Goal: Task Accomplishment & Management: Use online tool/utility

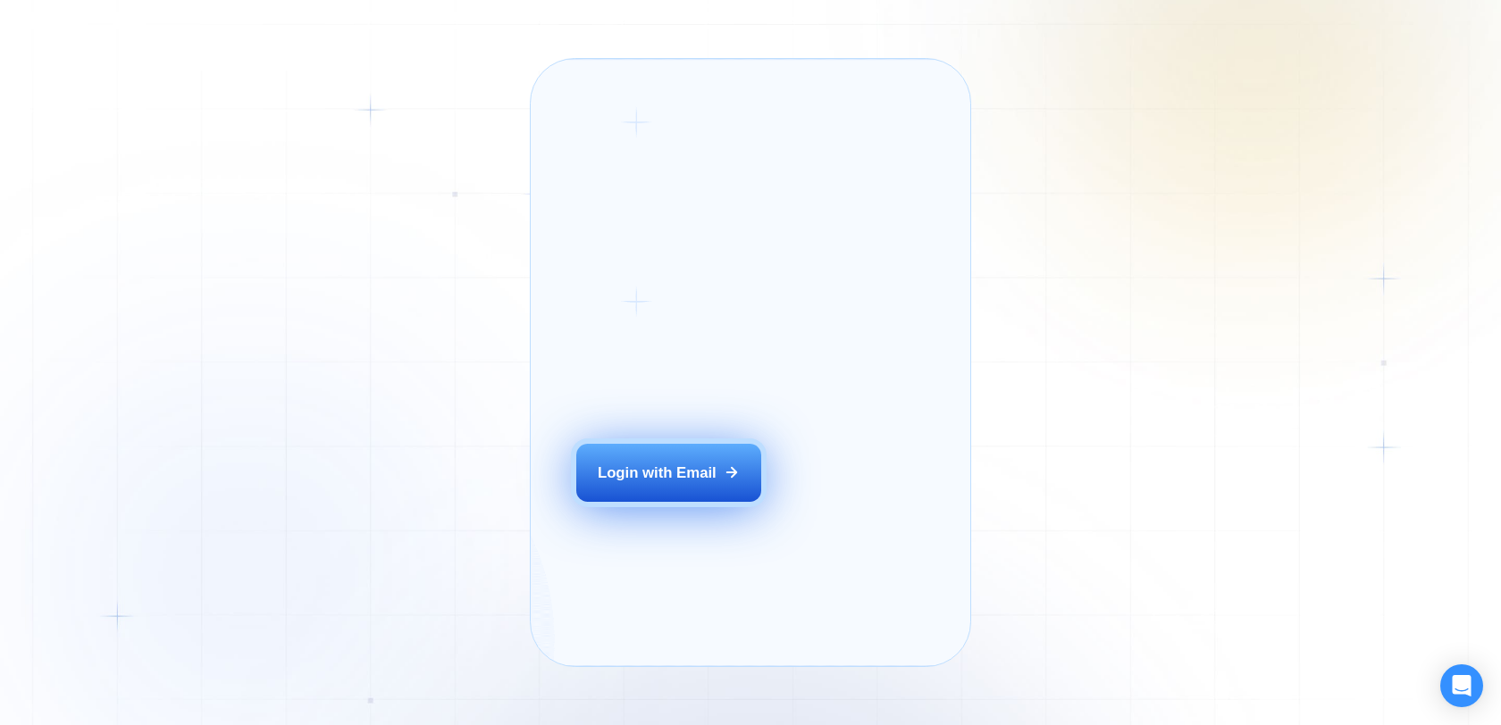
click at [657, 483] on div "Login with Email" at bounding box center [657, 473] width 119 height 21
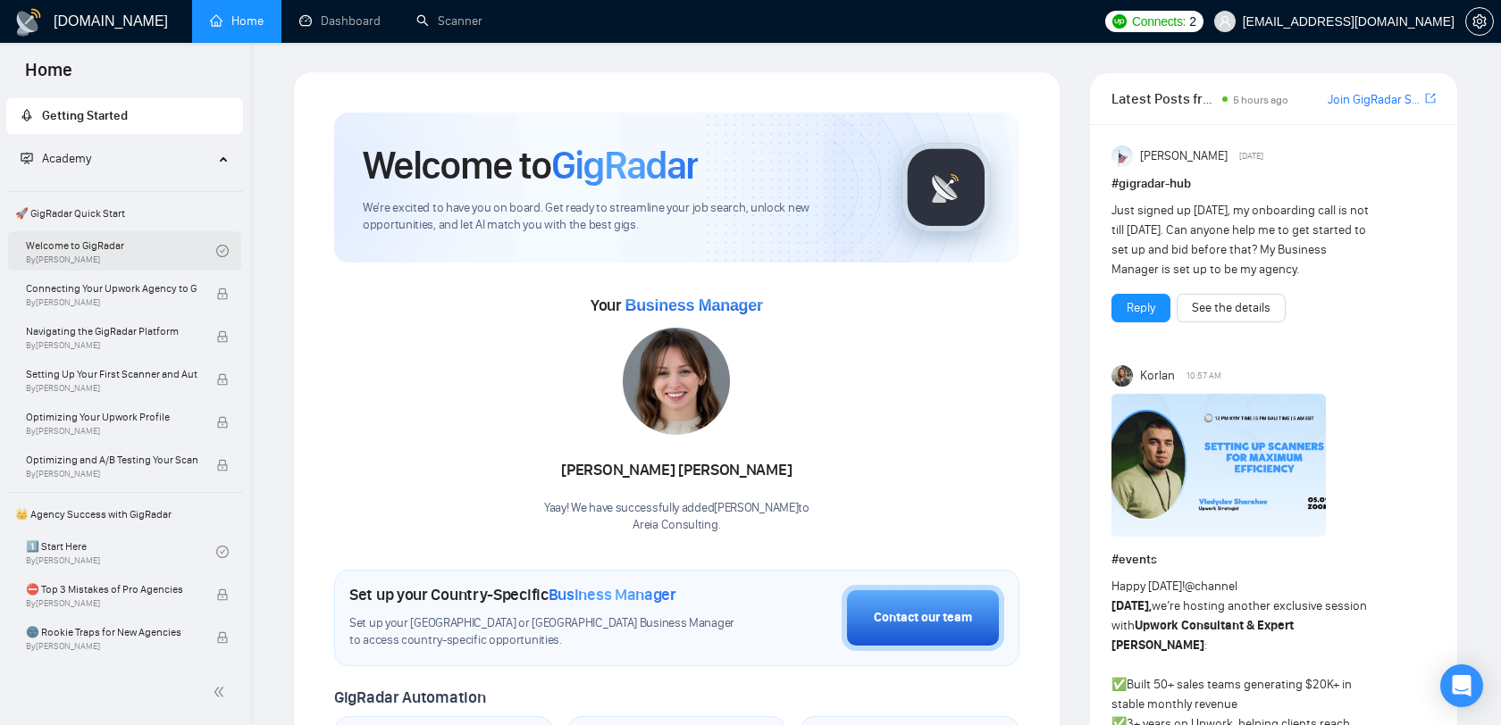
click at [88, 247] on link "Welcome to GigRadar By [PERSON_NAME]" at bounding box center [121, 250] width 190 height 39
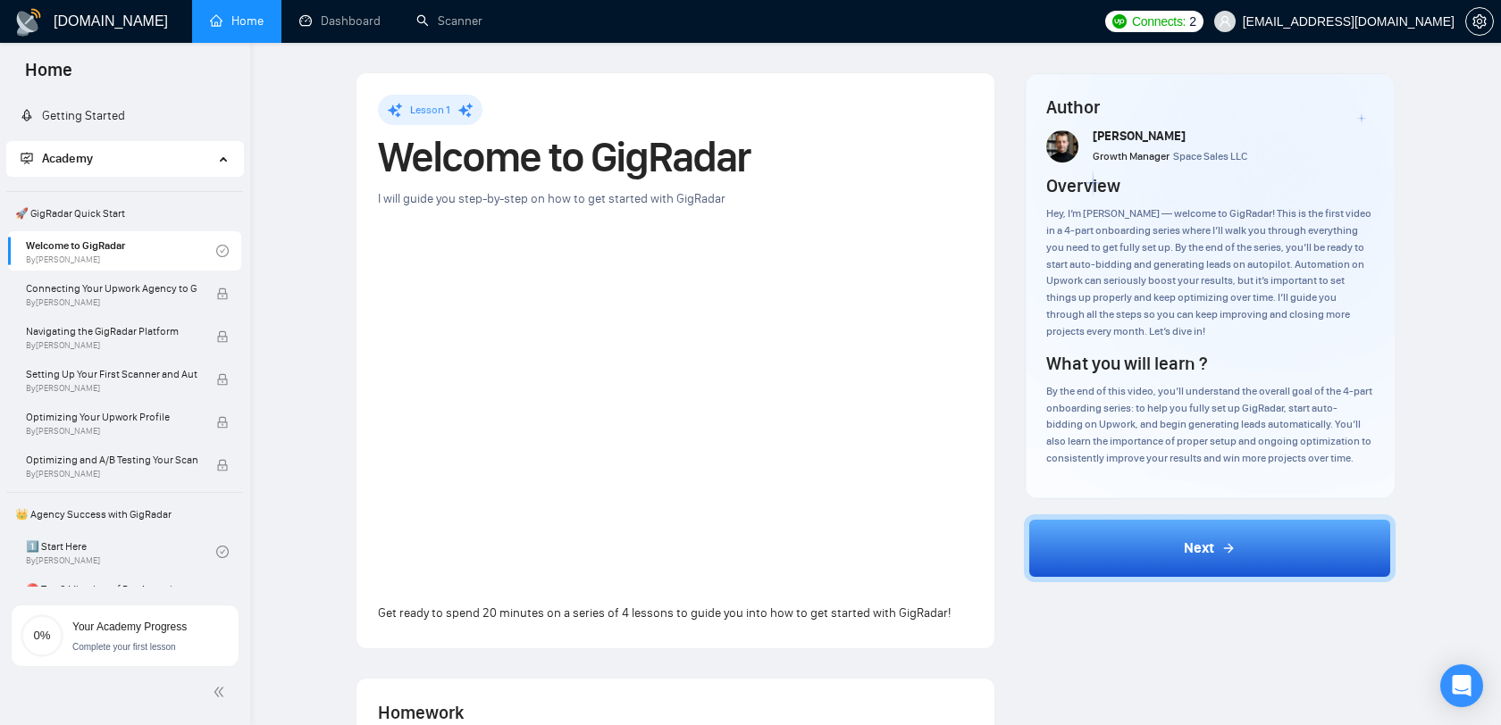
scroll to position [205, 0]
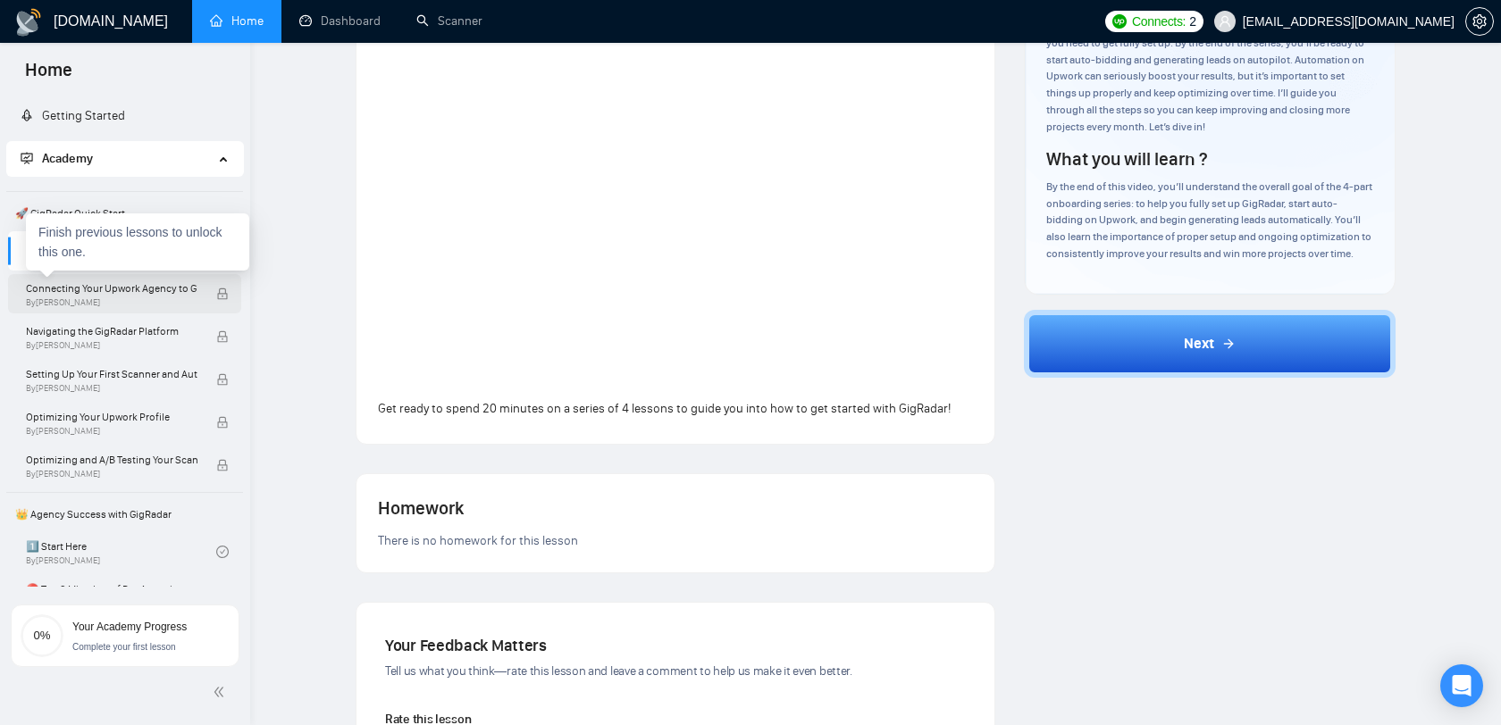
click at [182, 304] on span "By [PERSON_NAME]" at bounding box center [112, 302] width 172 height 11
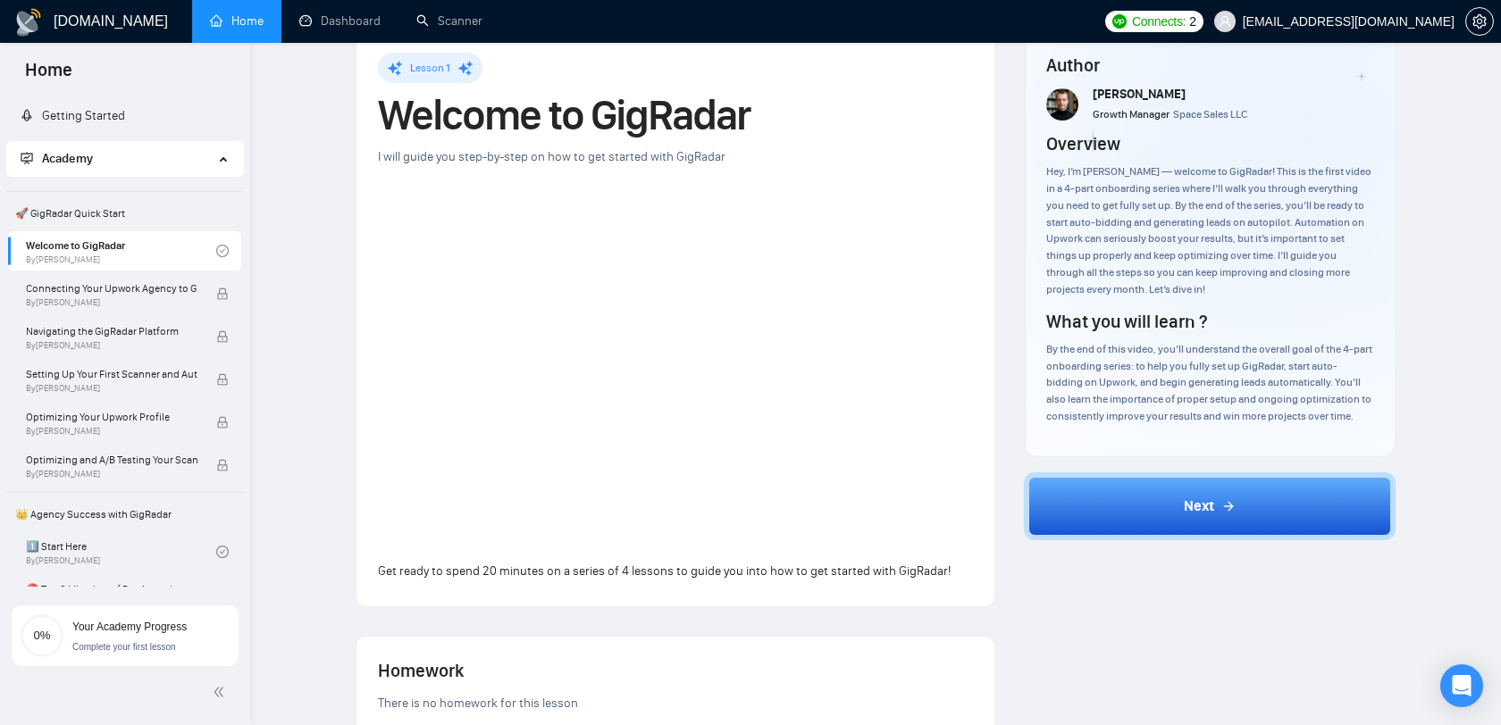
scroll to position [37, 0]
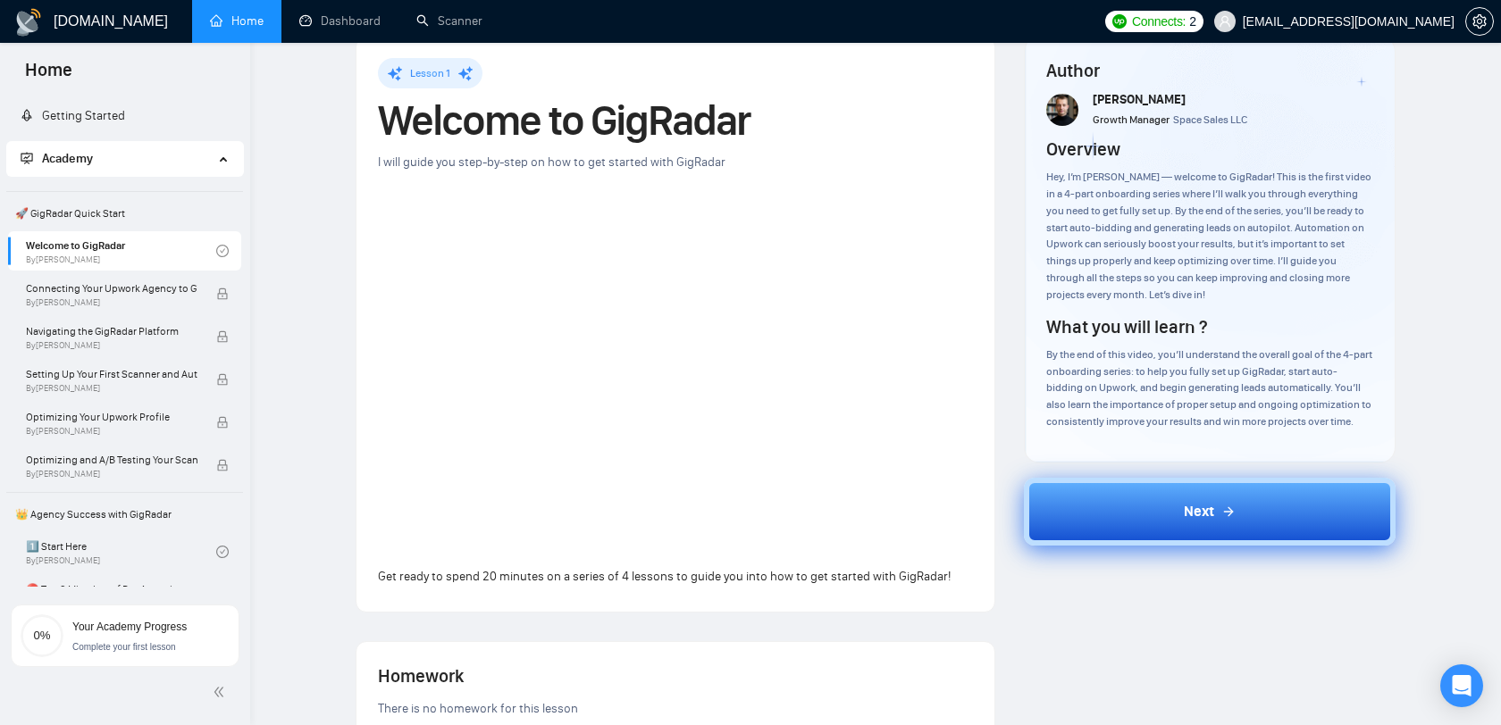
click at [1143, 518] on button "Next" at bounding box center [1210, 512] width 373 height 68
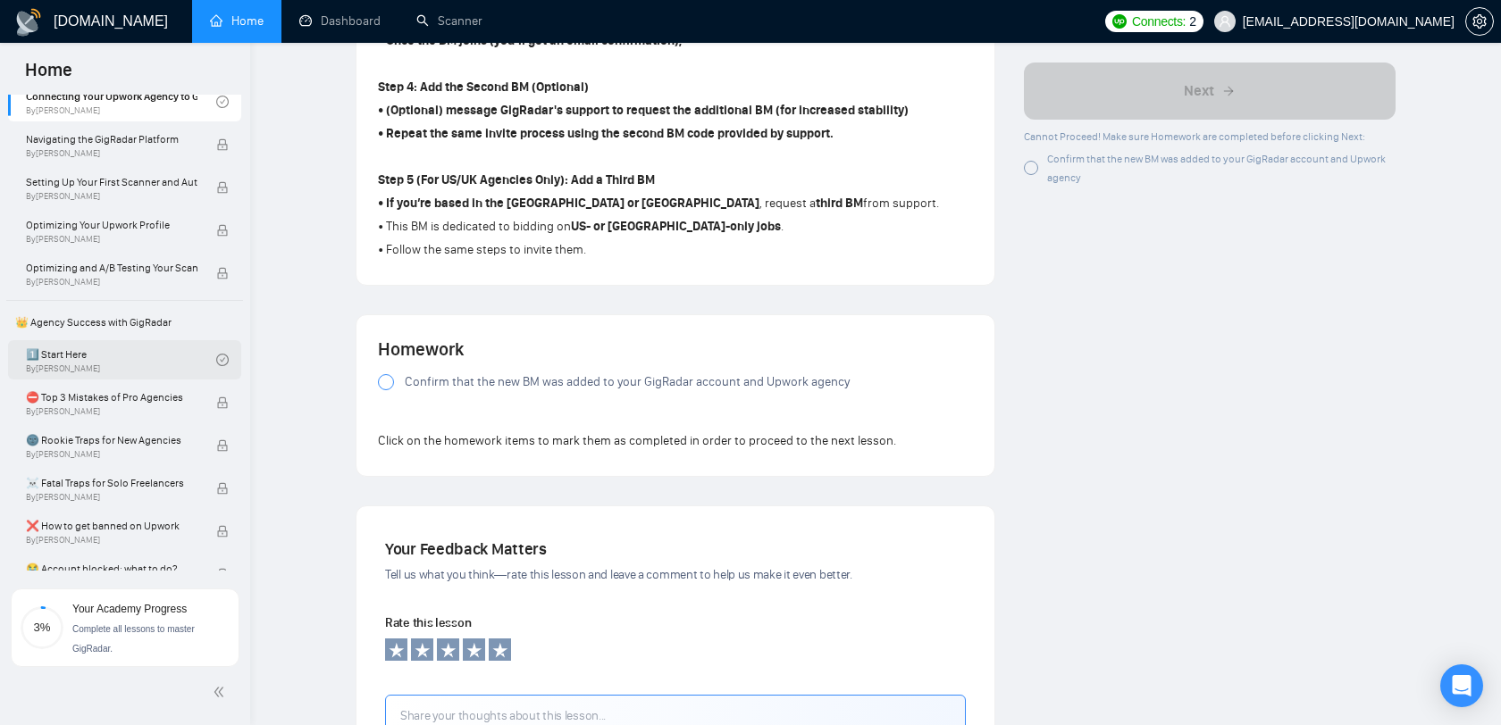
scroll to position [289, 0]
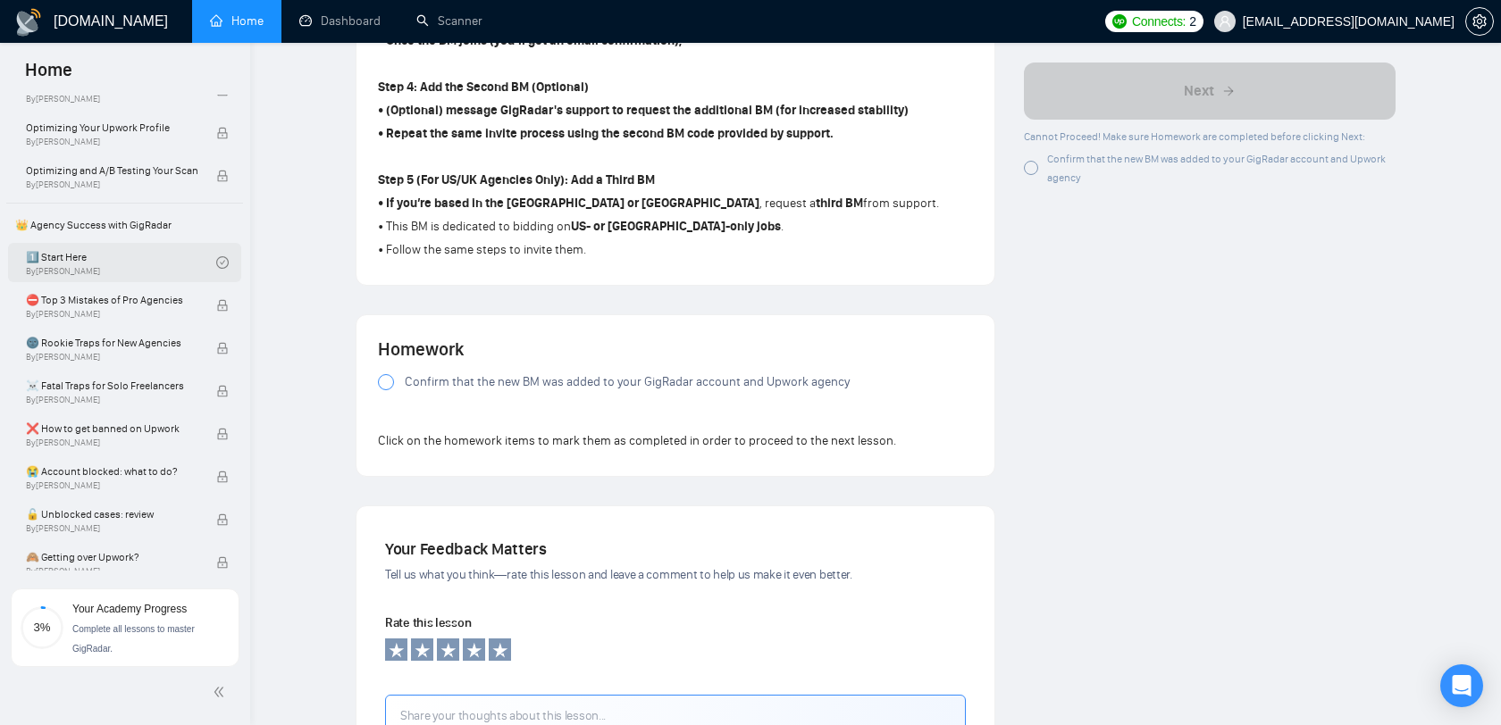
click at [140, 249] on link "1️⃣ Start Here By [PERSON_NAME]" at bounding box center [121, 262] width 190 height 39
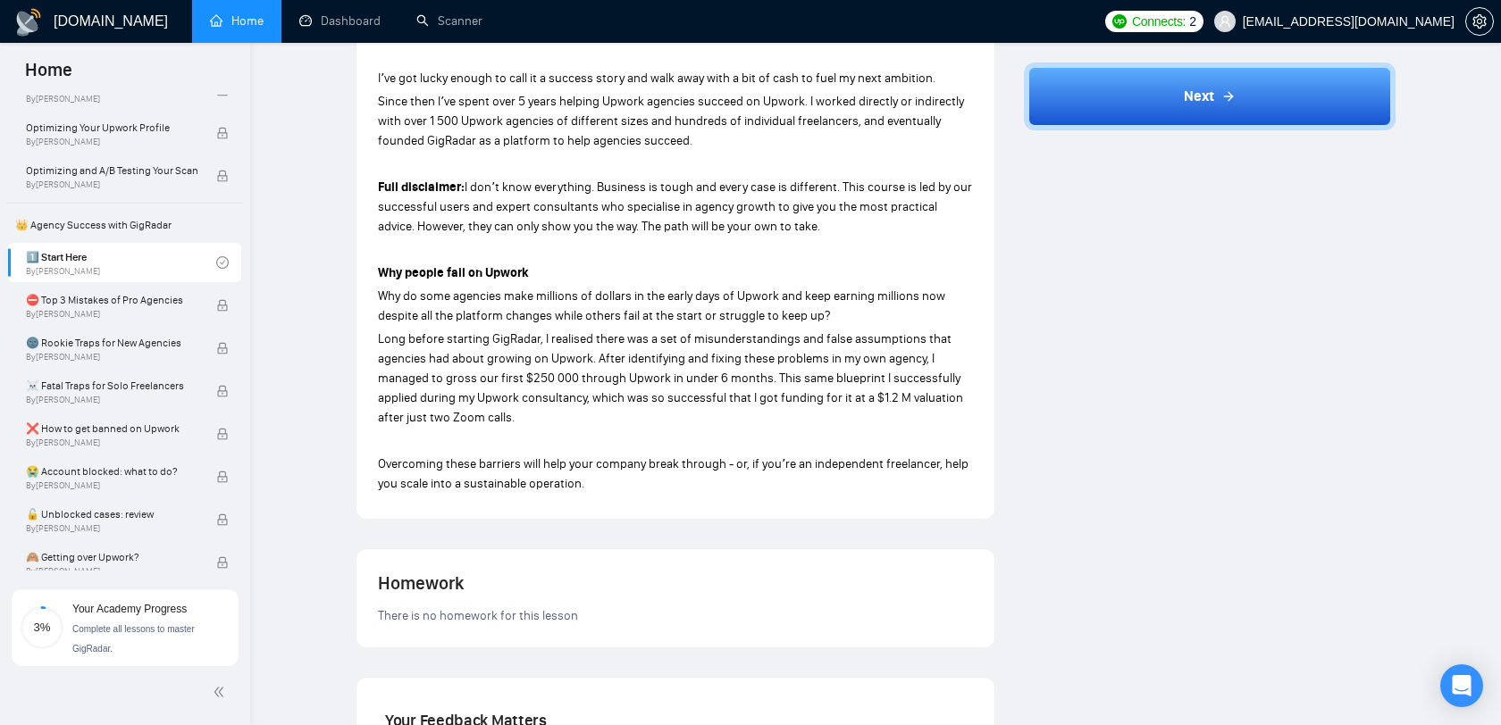
scroll to position [862, 0]
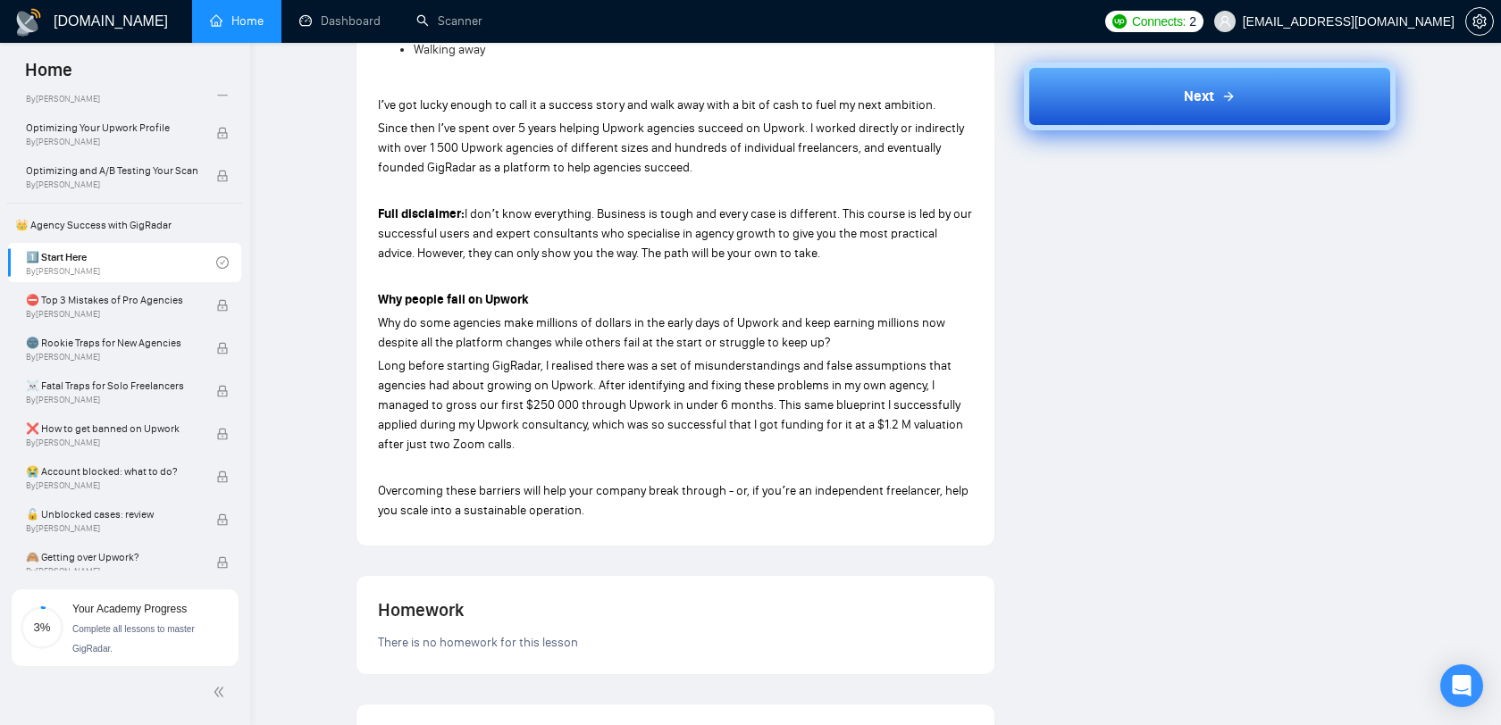
click at [1134, 99] on button "Next" at bounding box center [1210, 97] width 373 height 68
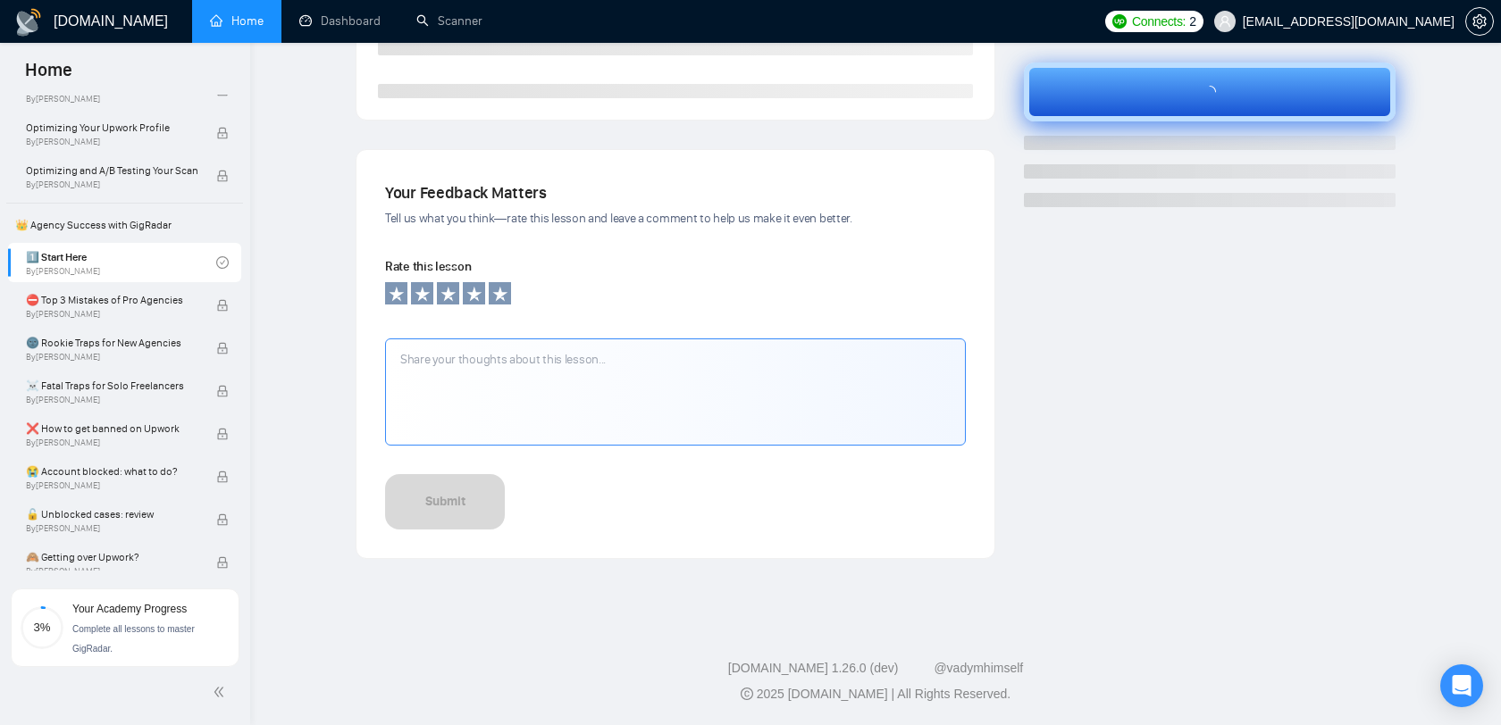
scroll to position [491, 0]
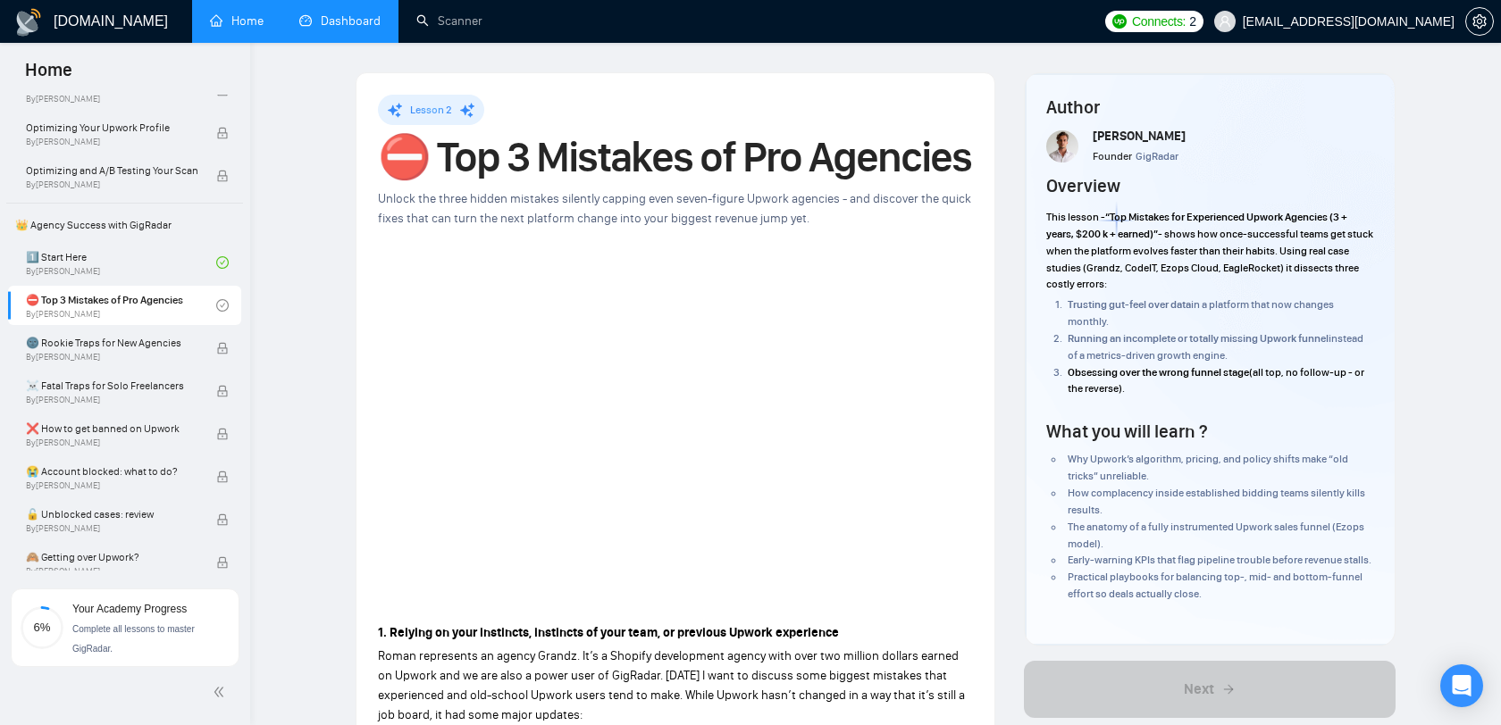
click at [374, 29] on link "Dashboard" at bounding box center [339, 20] width 81 height 15
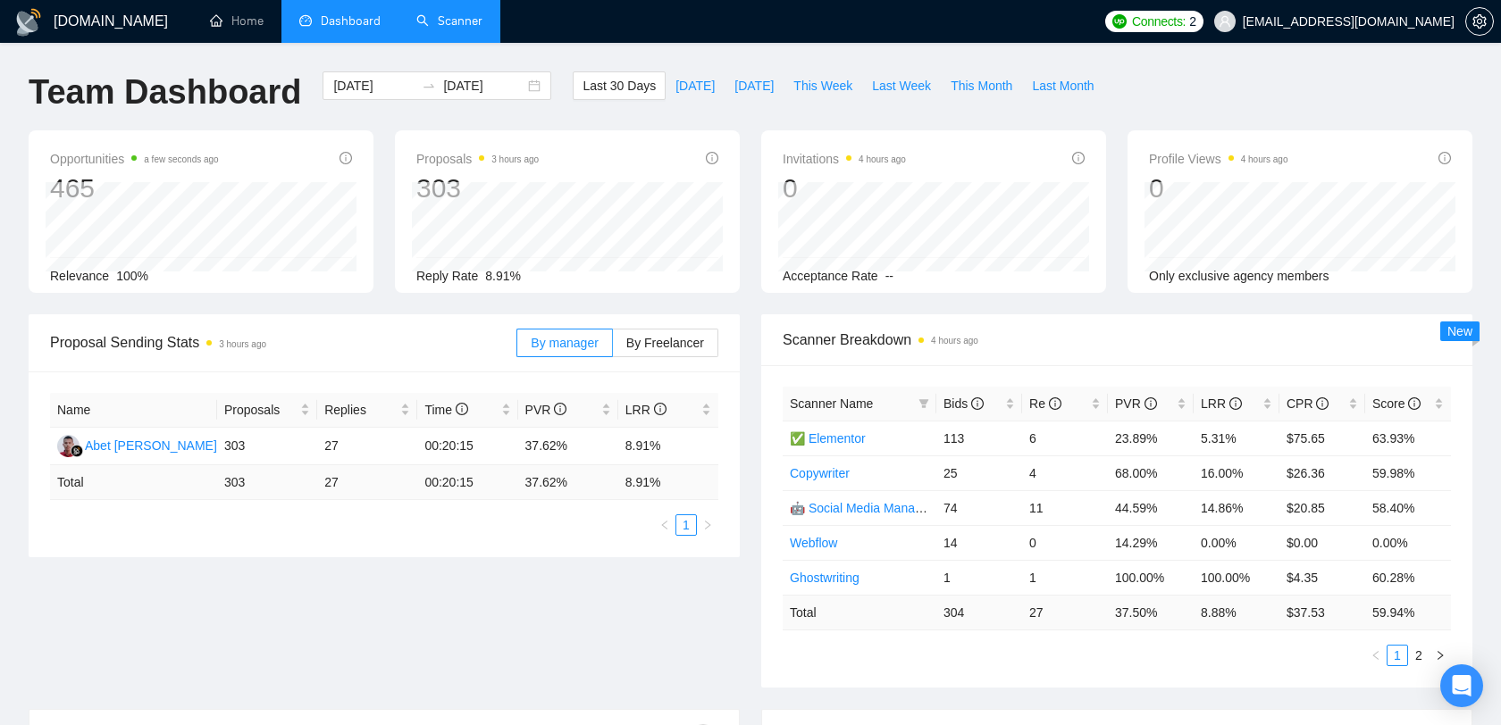
click at [482, 21] on link "Scanner" at bounding box center [449, 20] width 66 height 15
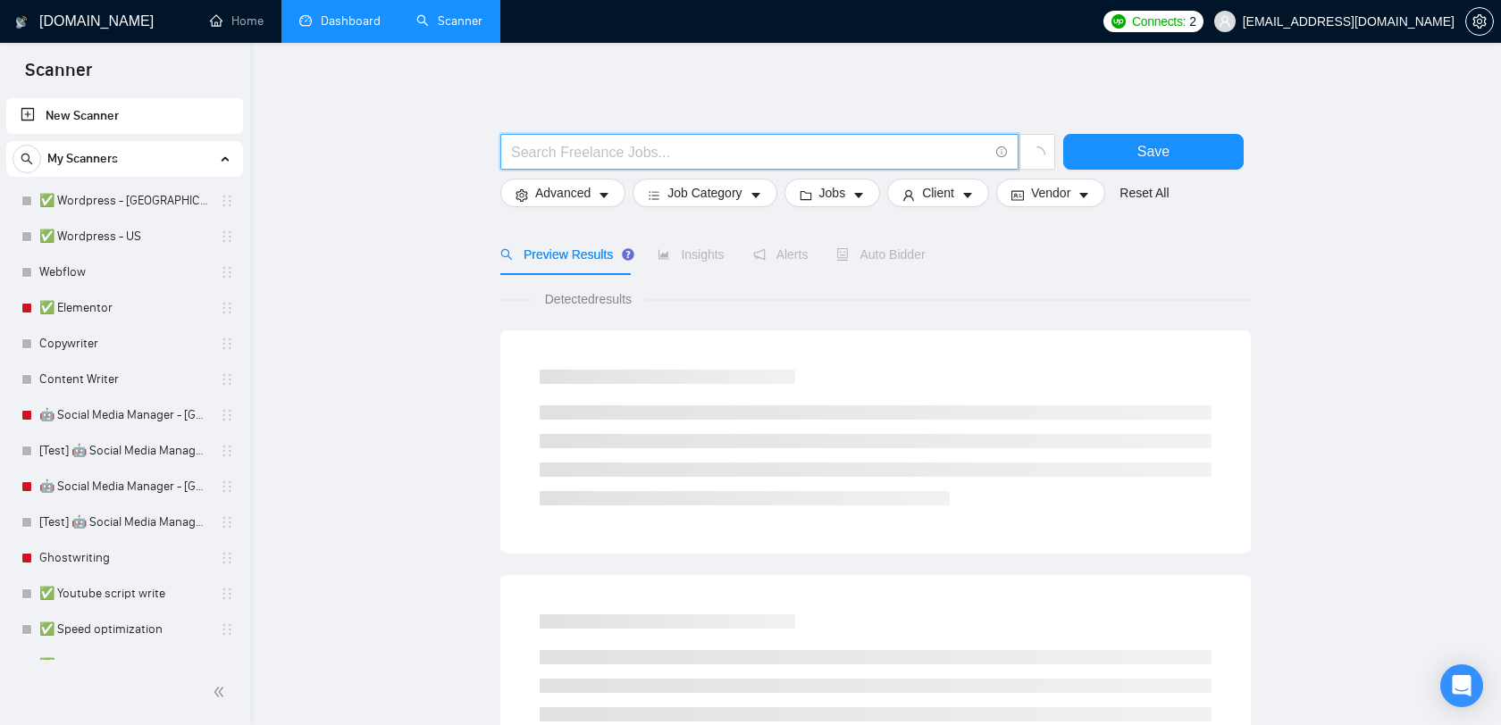
click at [625, 155] on input "text" at bounding box center [749, 152] width 477 height 22
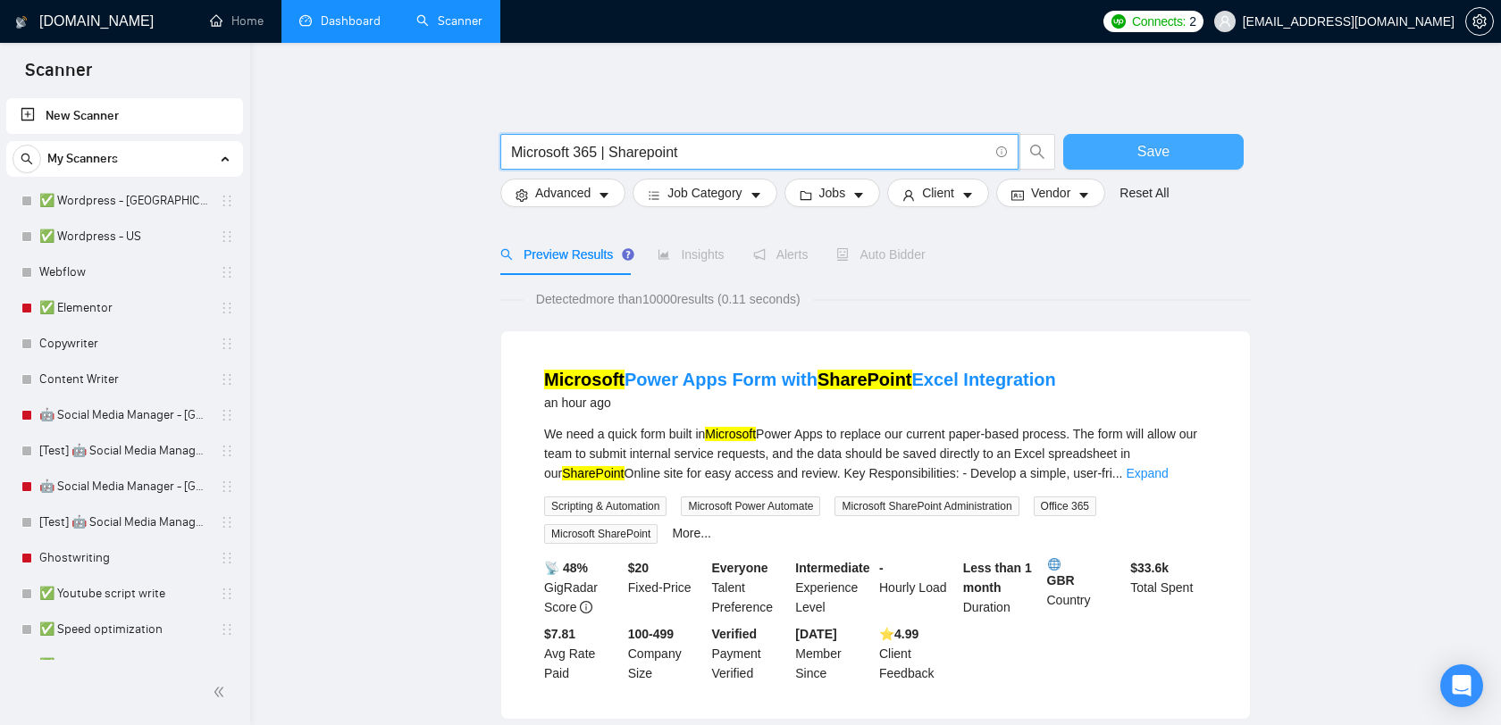
type input "Microsoft 365 | Sharepoint"
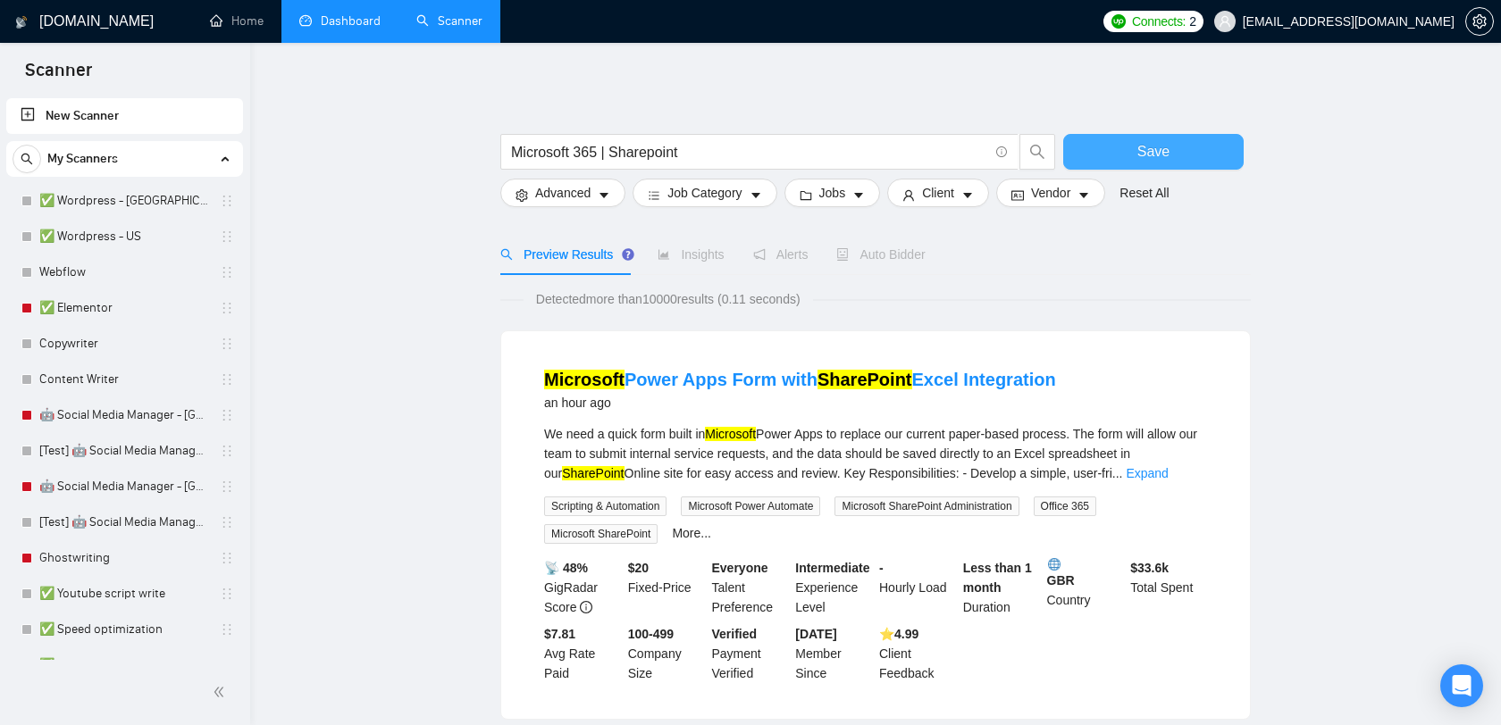
click at [1185, 148] on button "Save" at bounding box center [1153, 152] width 180 height 36
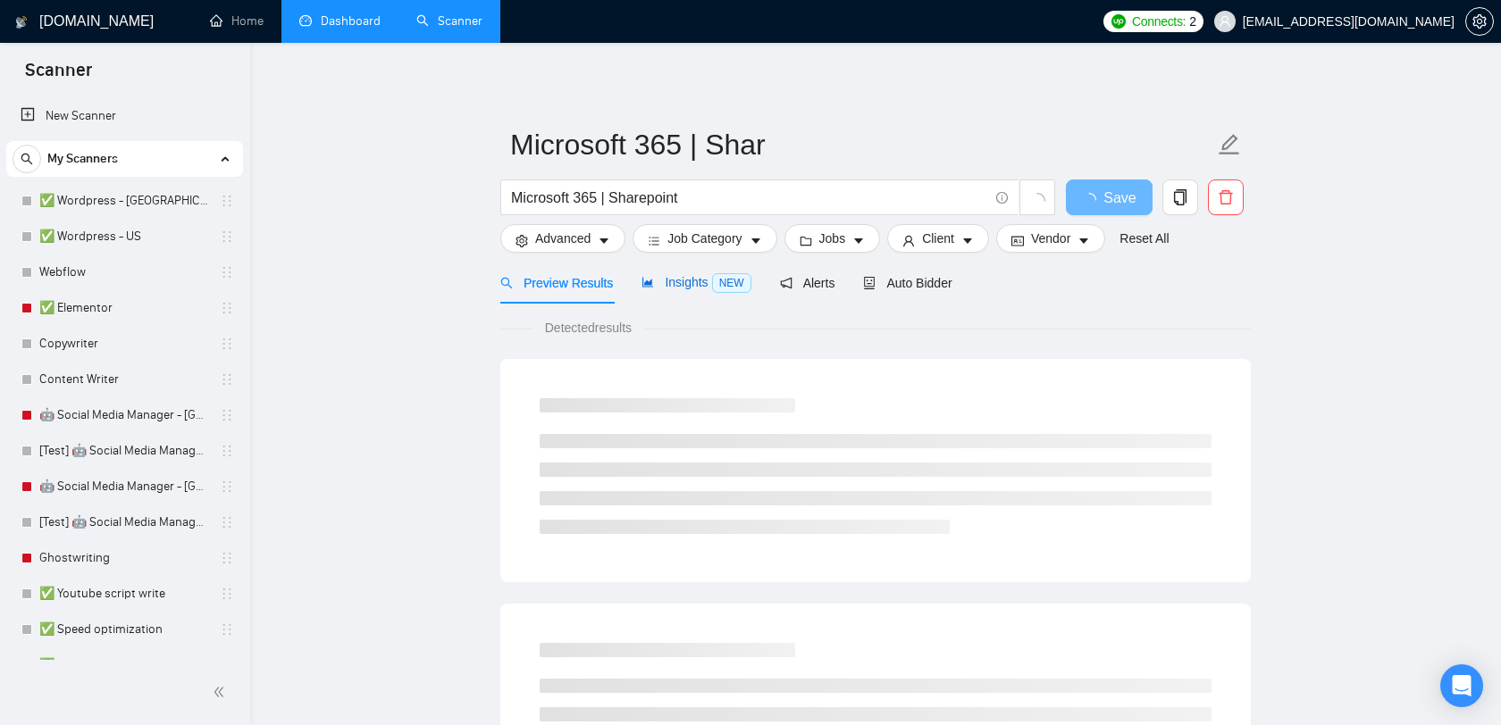
click at [699, 286] on span "Insights NEW" at bounding box center [695, 282] width 109 height 14
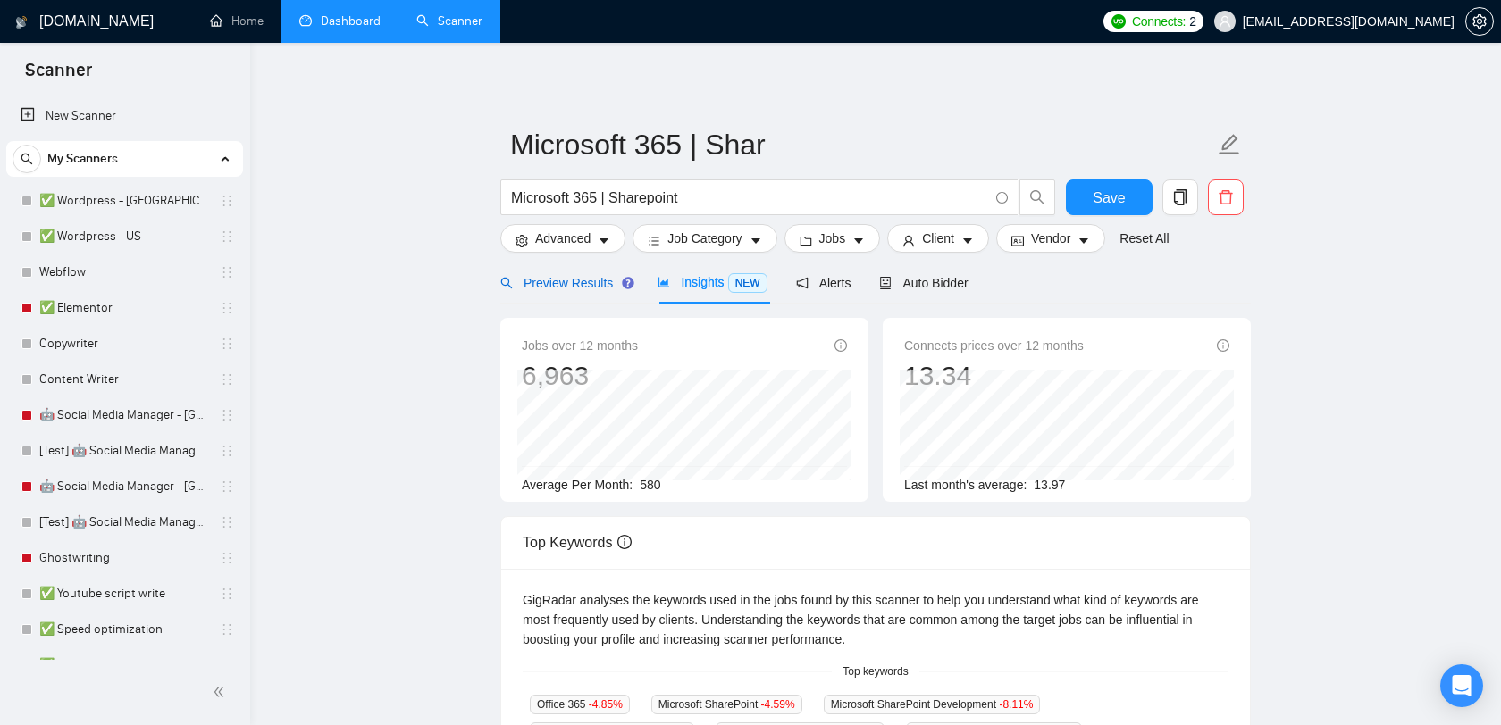
click at [575, 283] on span "Preview Results" at bounding box center [564, 283] width 129 height 14
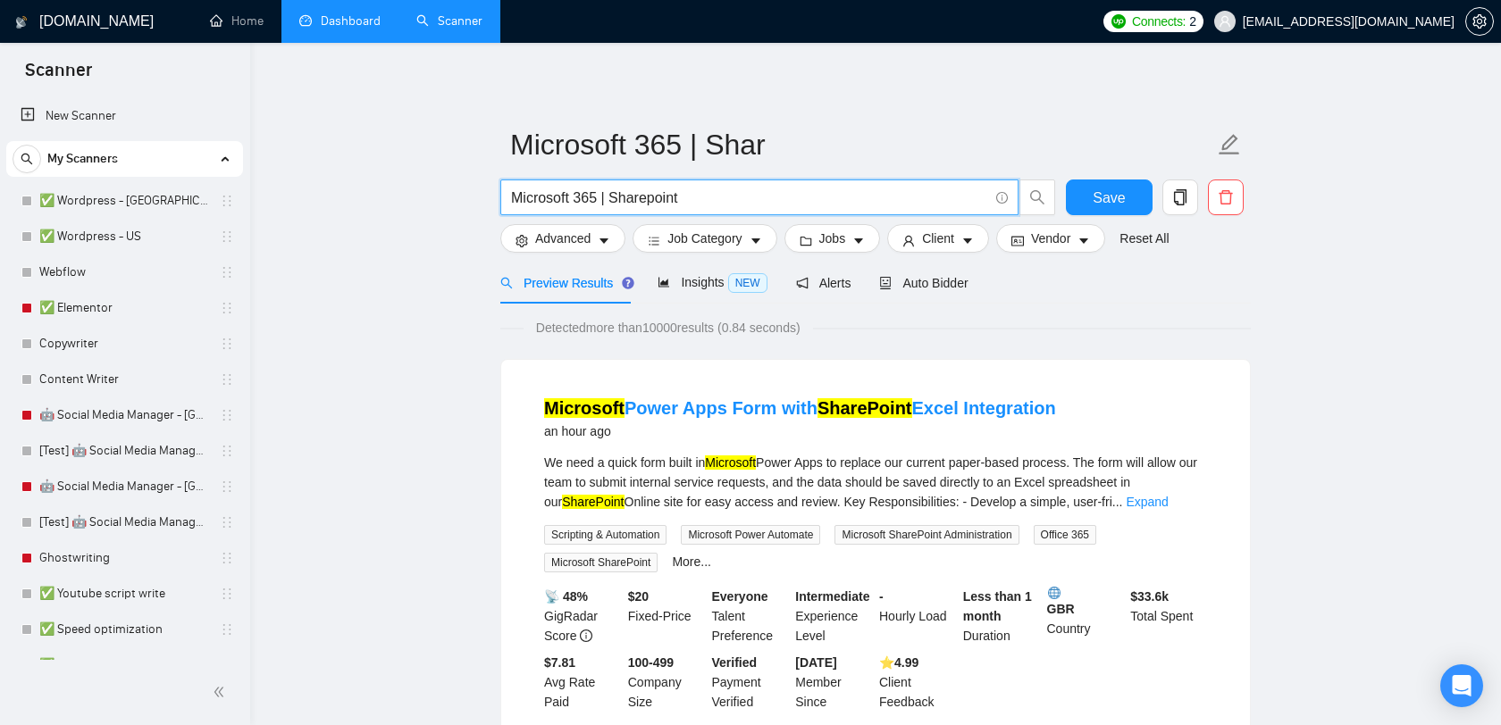
drag, startPoint x: 699, startPoint y: 199, endPoint x: 609, endPoint y: 203, distance: 89.4
click at [609, 203] on input "Microsoft 365 | Sharepoint" at bounding box center [749, 198] width 477 height 22
click at [1095, 201] on span "Save" at bounding box center [1109, 198] width 32 height 22
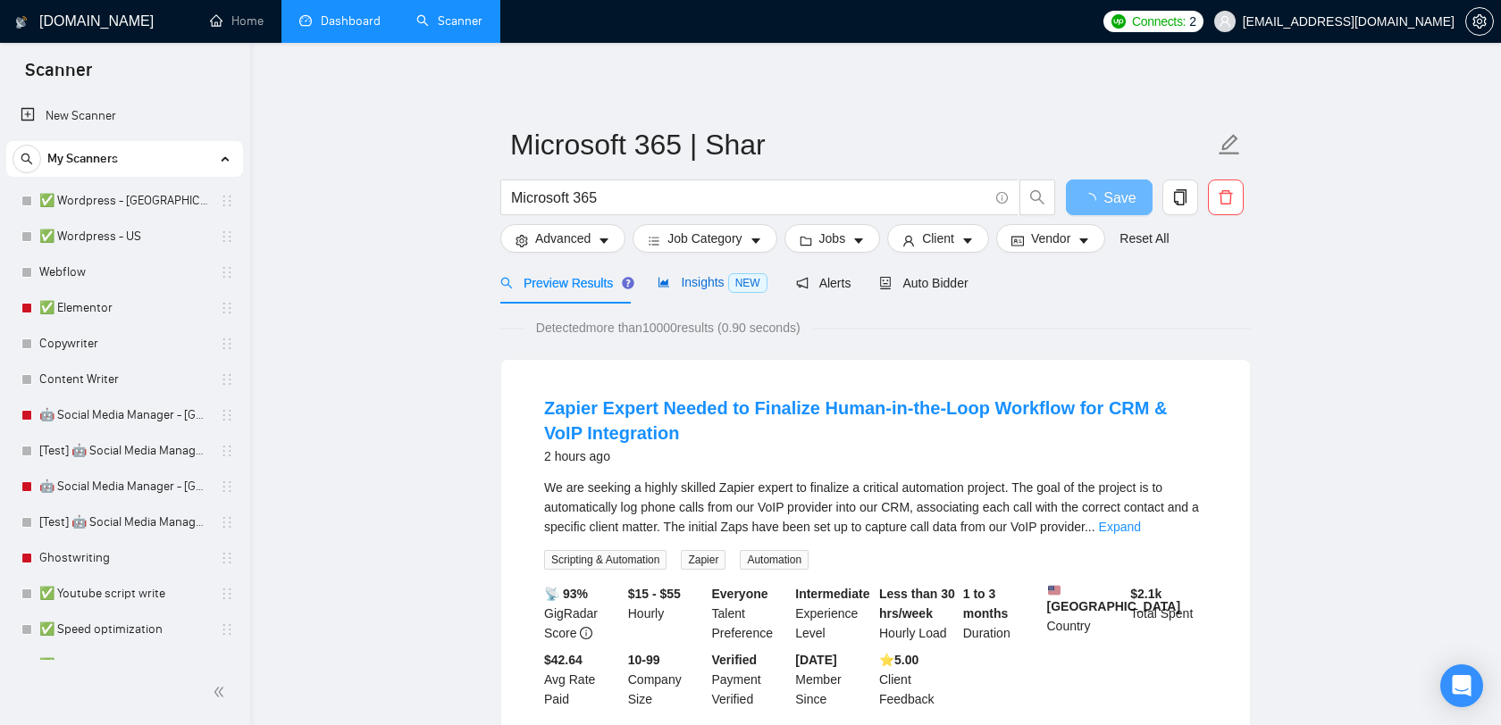
click at [720, 285] on span "Insights NEW" at bounding box center [711, 282] width 109 height 14
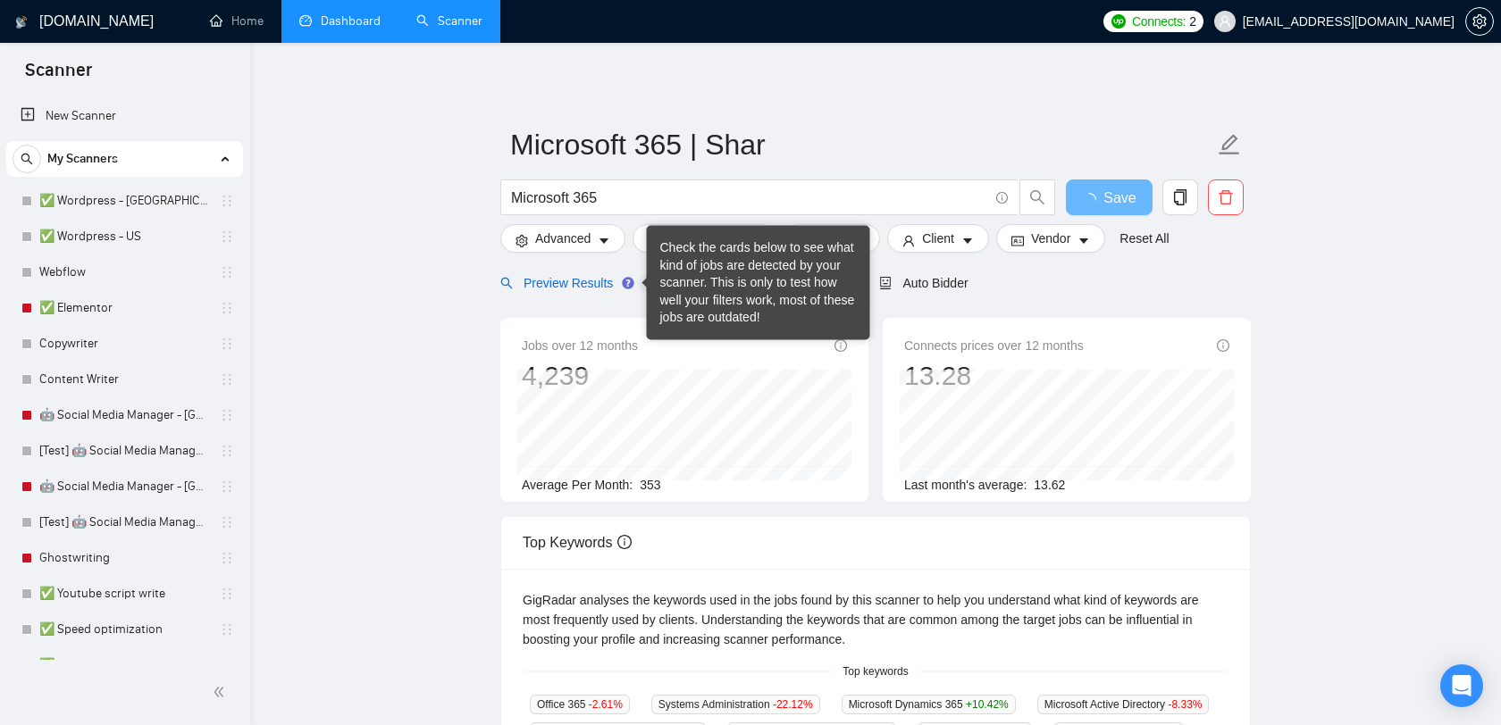
click at [609, 284] on span "Preview Results" at bounding box center [564, 283] width 129 height 14
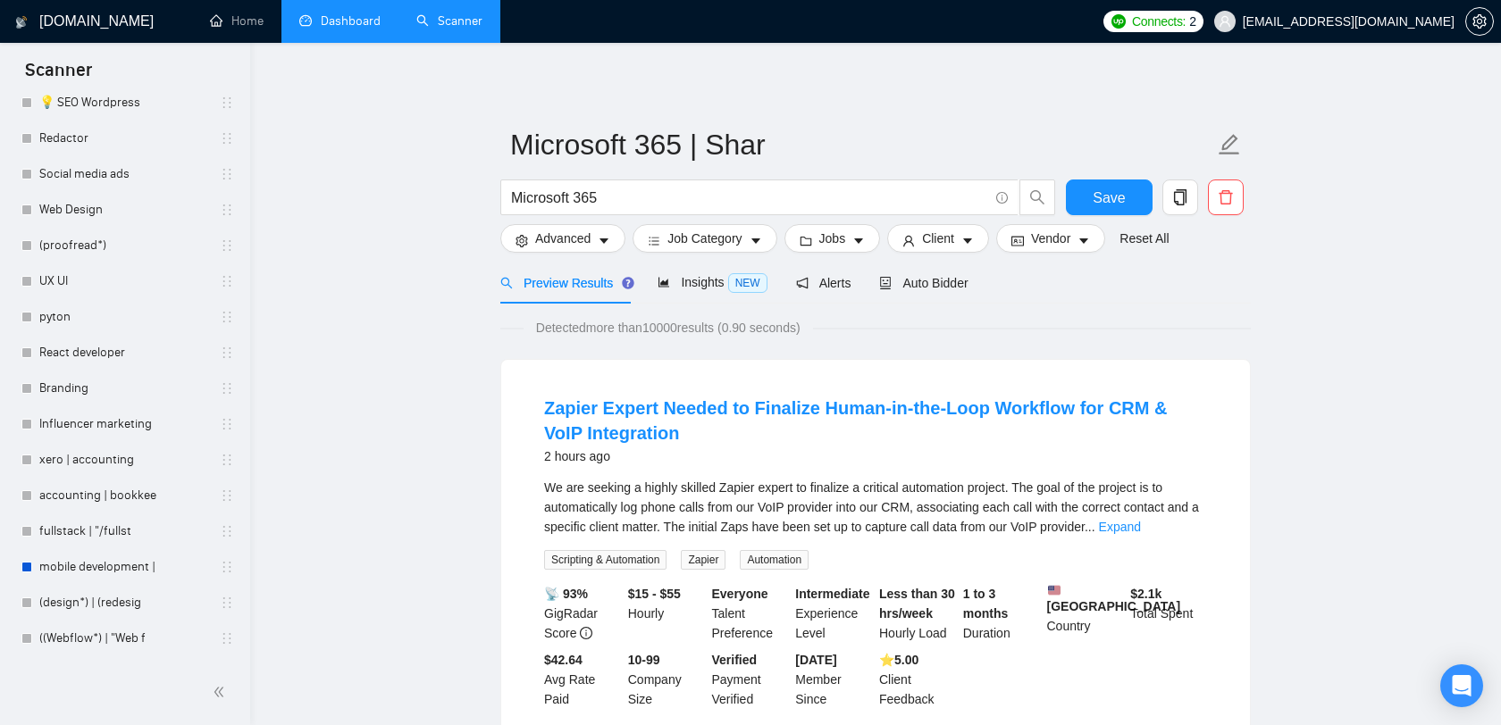
scroll to position [1238, 0]
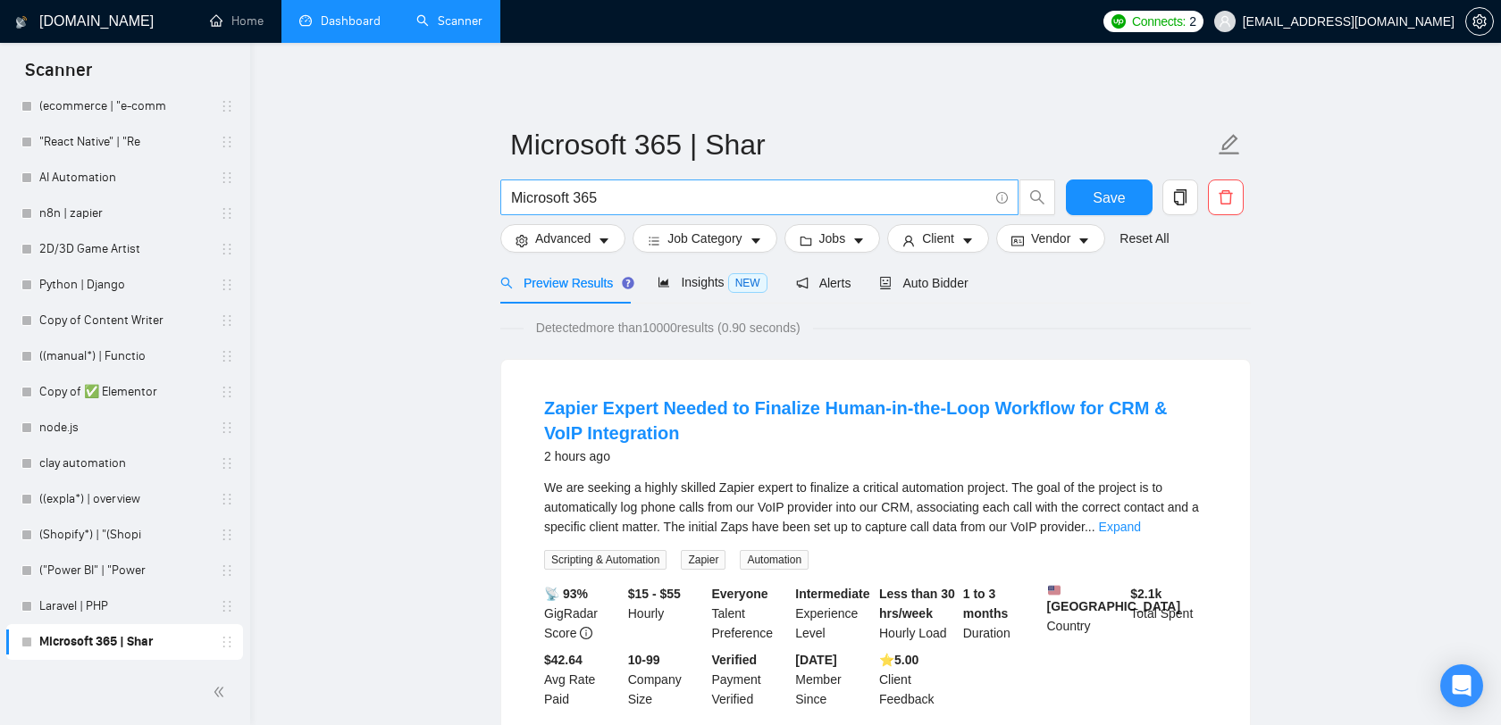
click at [586, 192] on input "Microsoft 365" at bounding box center [749, 198] width 477 height 22
type input "Sharepoint | Share point"
click at [1131, 193] on button "Save" at bounding box center [1109, 198] width 87 height 36
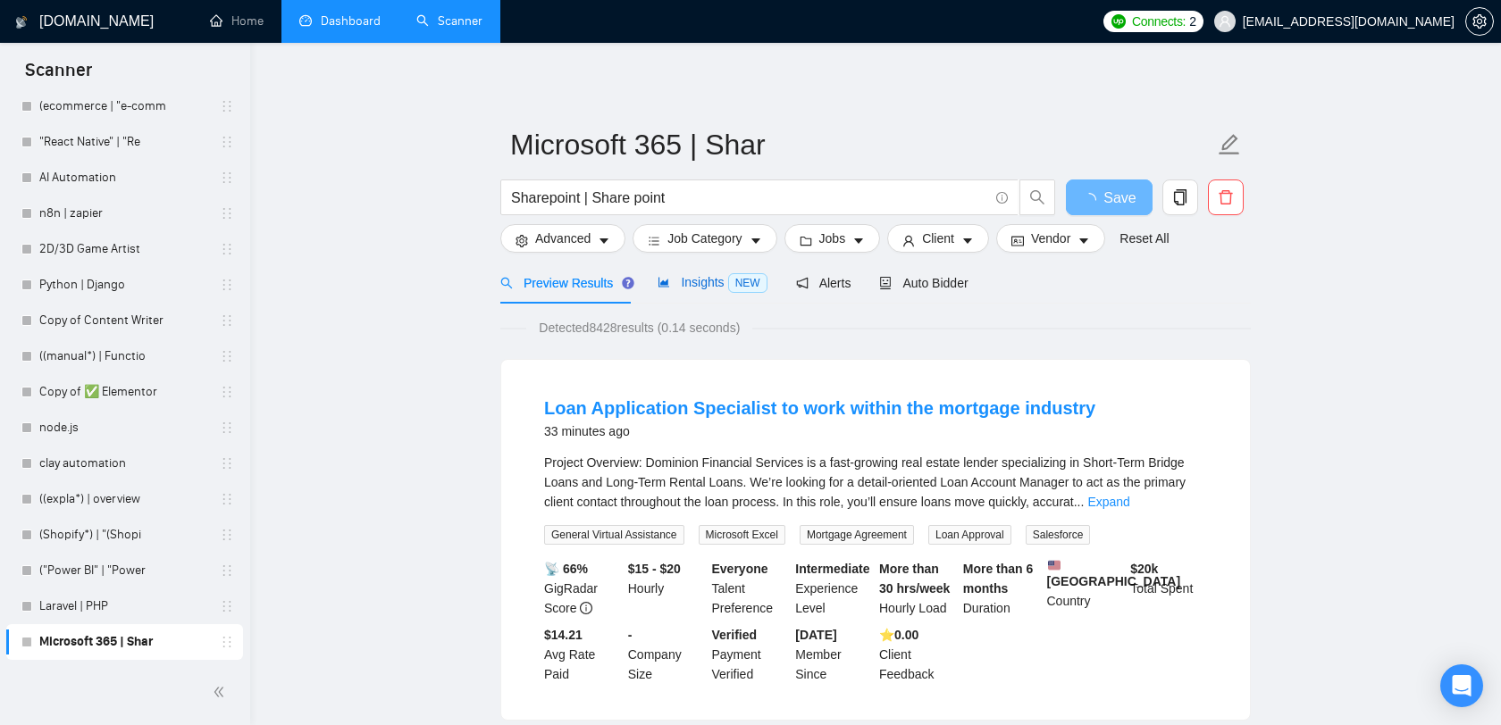
click at [698, 287] on span "Insights NEW" at bounding box center [711, 282] width 109 height 14
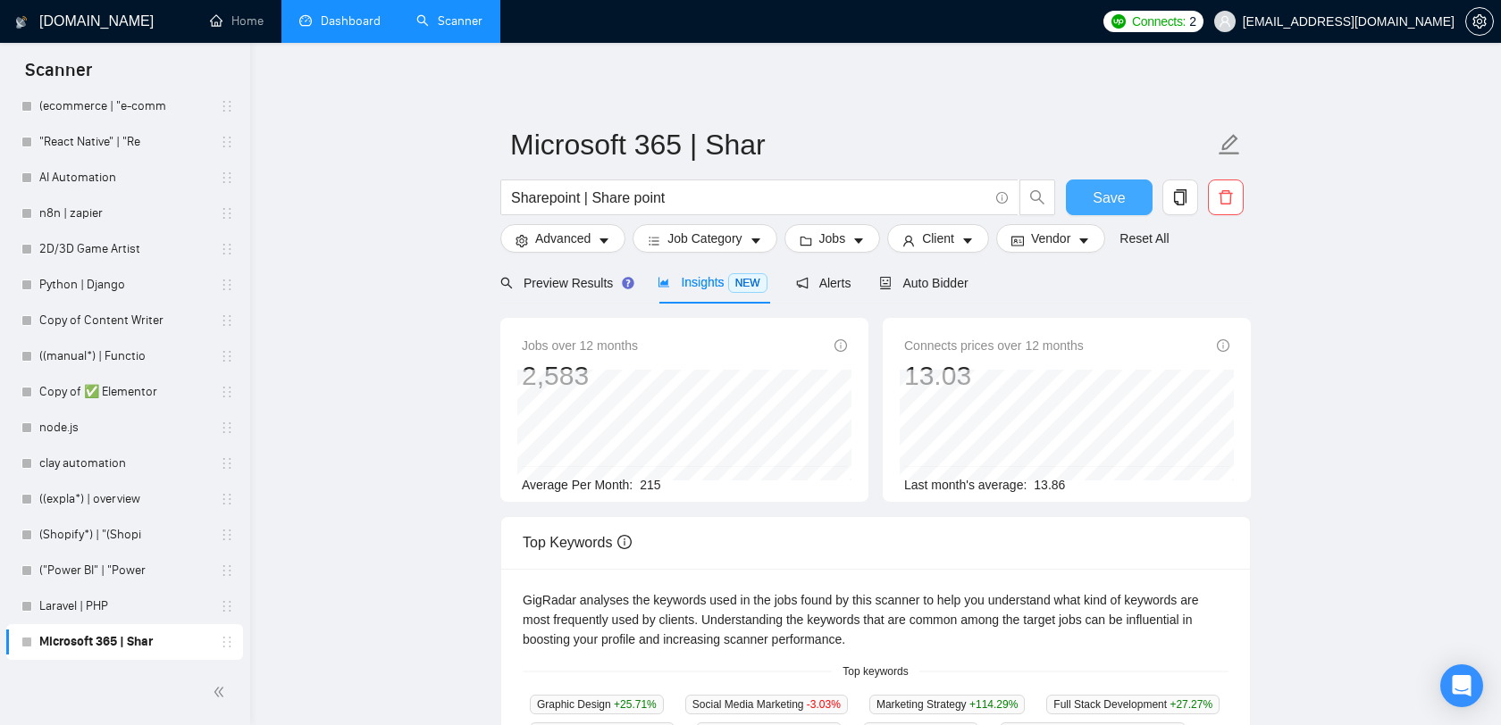
click at [1133, 190] on button "Save" at bounding box center [1109, 198] width 87 height 36
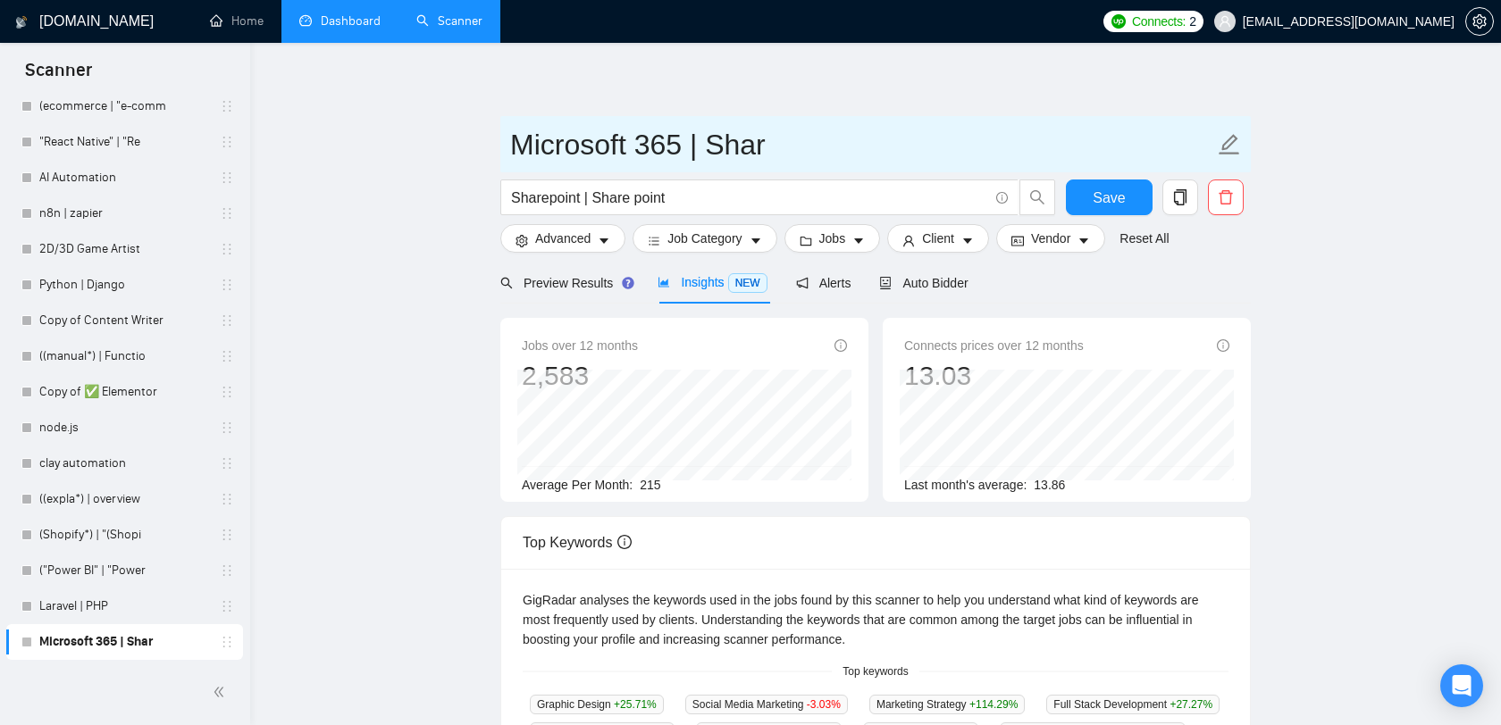
click at [807, 144] on input "Microsoft 365 | Shar" at bounding box center [862, 144] width 704 height 45
type input "Sharepoint"
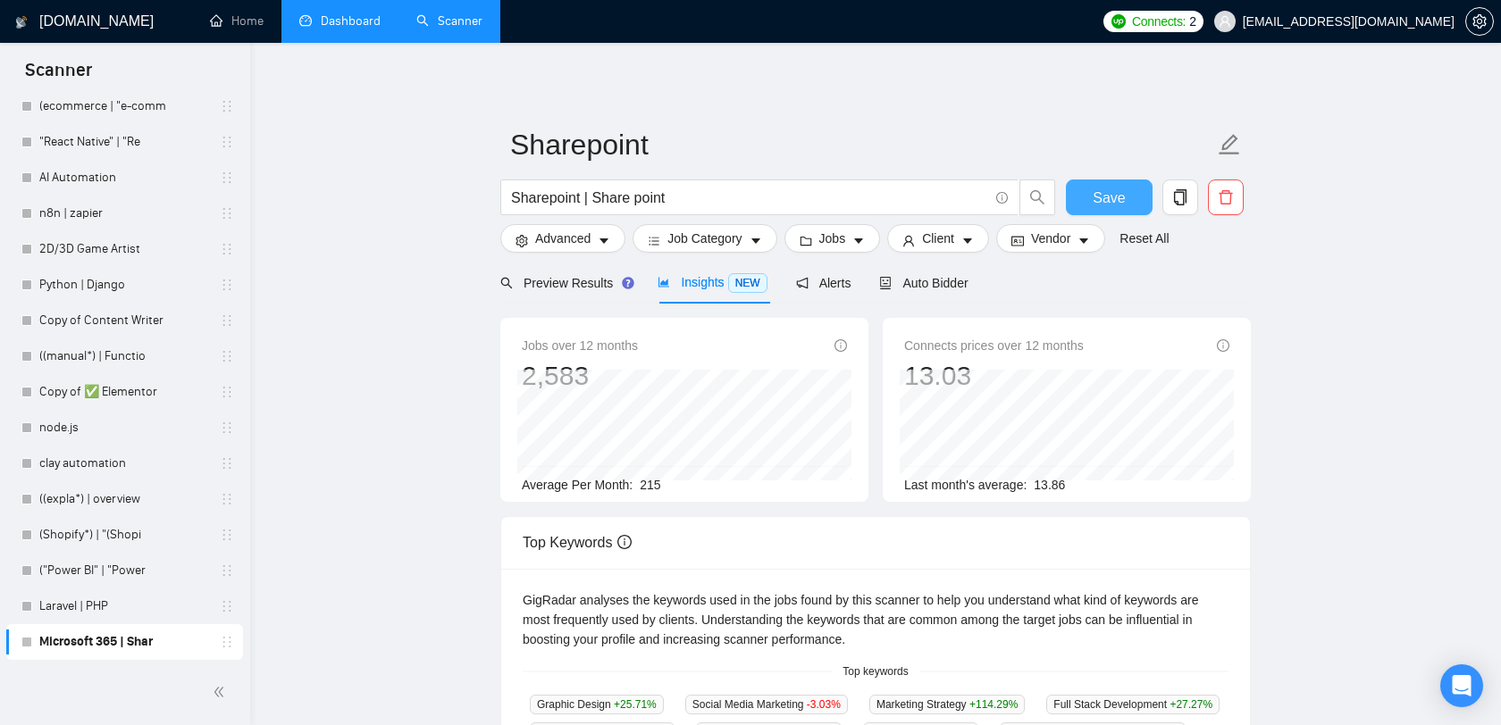
click at [1107, 197] on span "Save" at bounding box center [1109, 198] width 32 height 22
click at [1176, 200] on icon "copy" at bounding box center [1180, 197] width 16 height 16
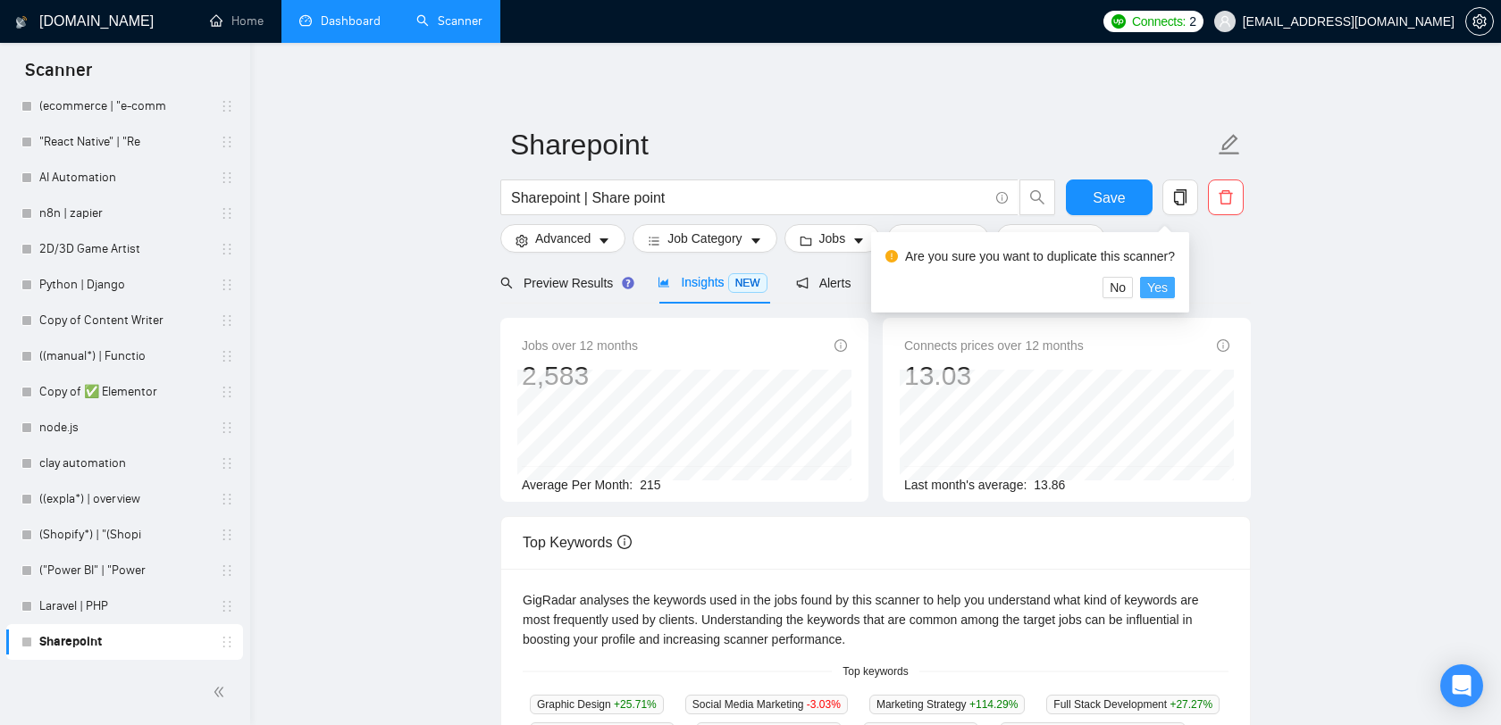
click at [1168, 295] on span "Yes" at bounding box center [1157, 288] width 21 height 20
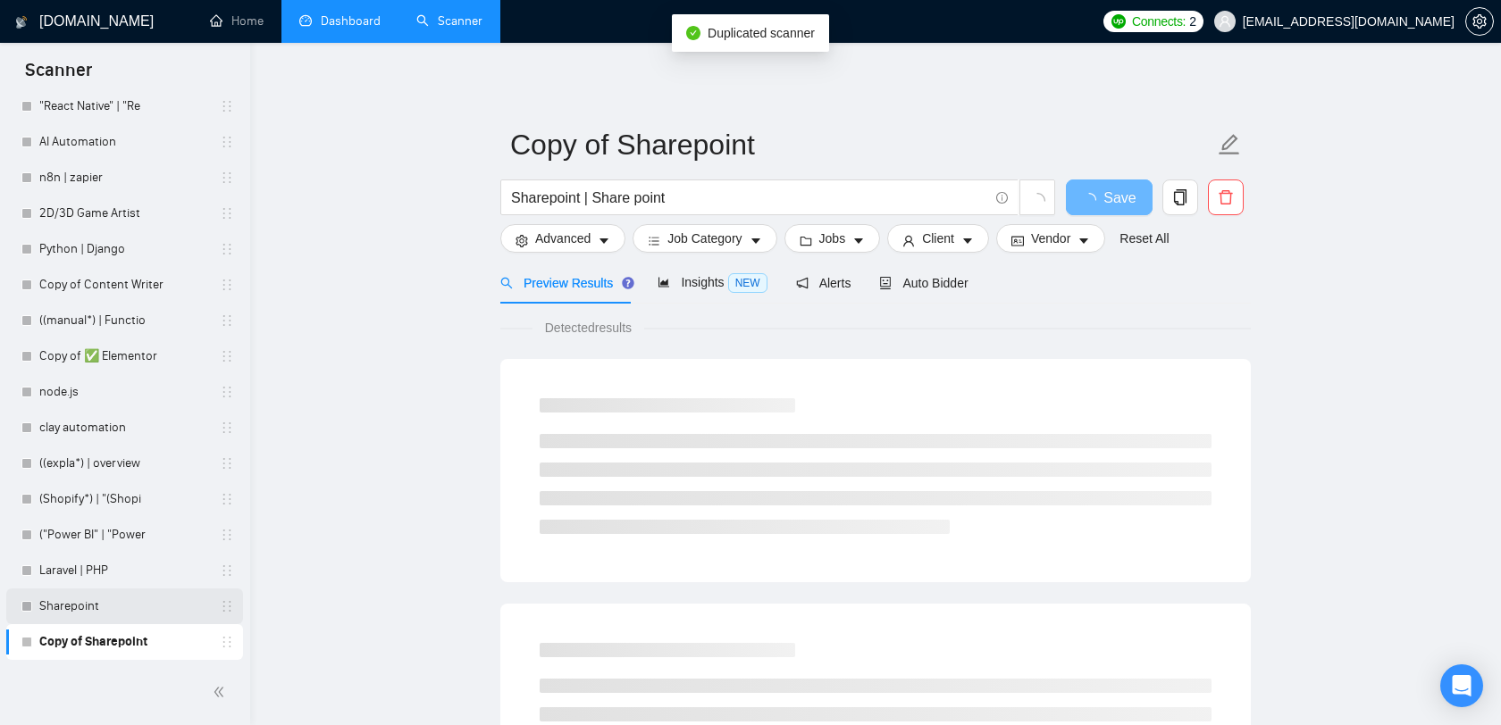
scroll to position [14, 0]
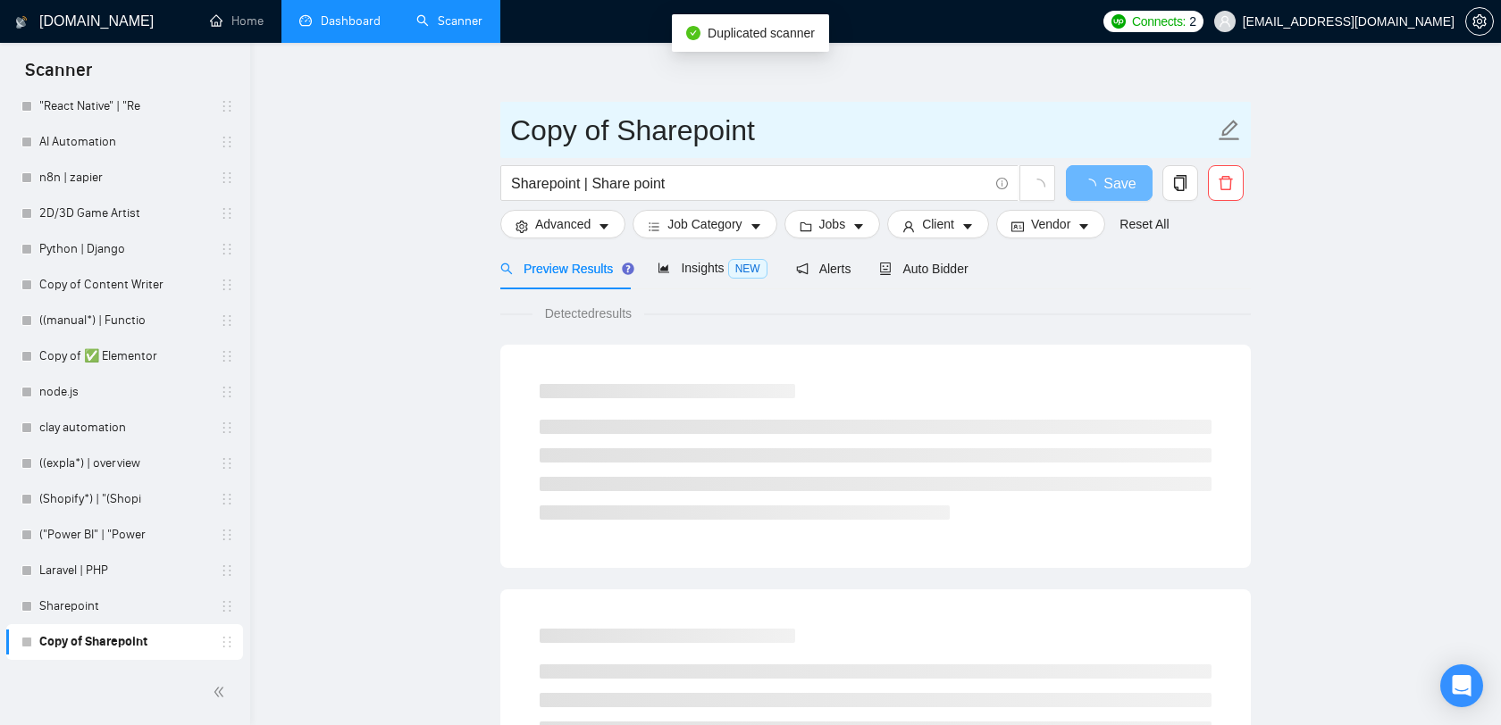
click at [735, 124] on input "Copy of Sharepoint" at bounding box center [862, 130] width 704 height 45
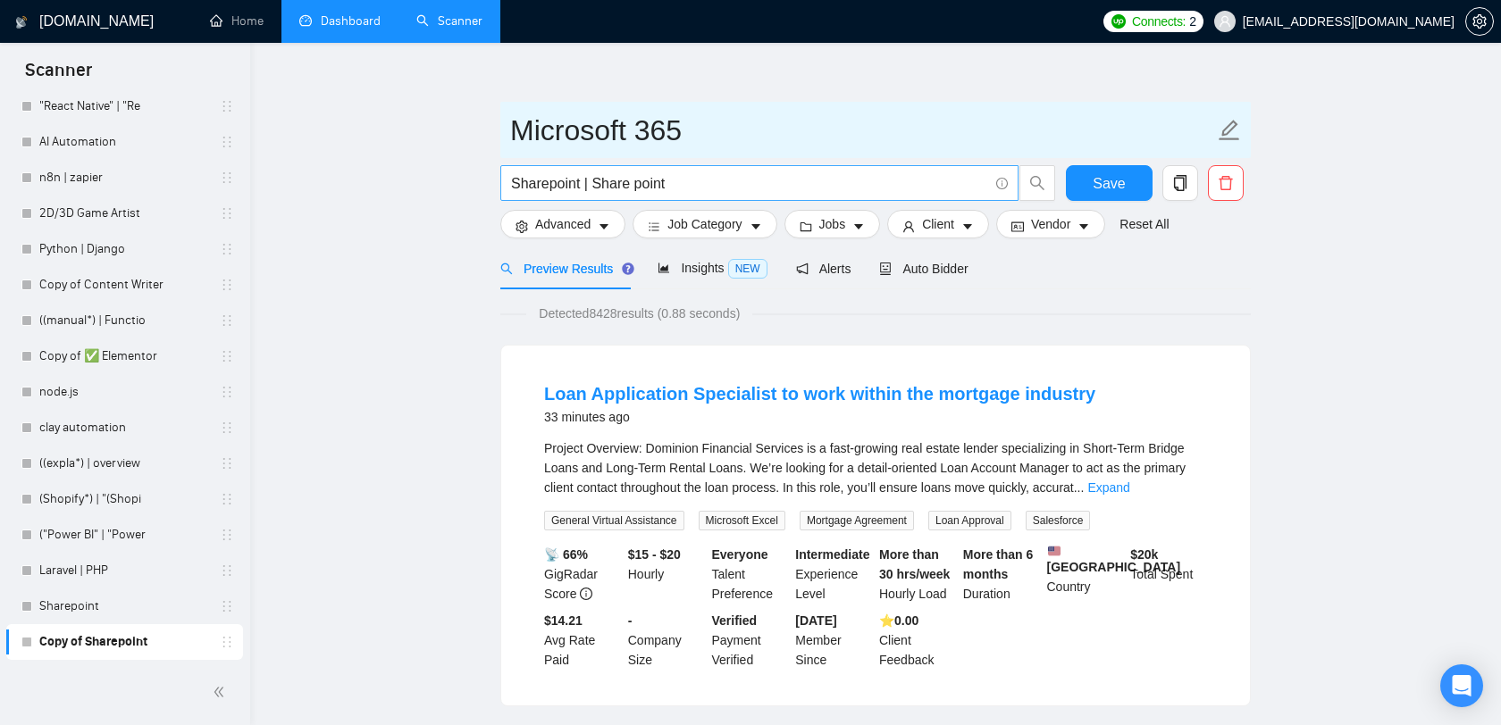
type input "Microsoft 365"
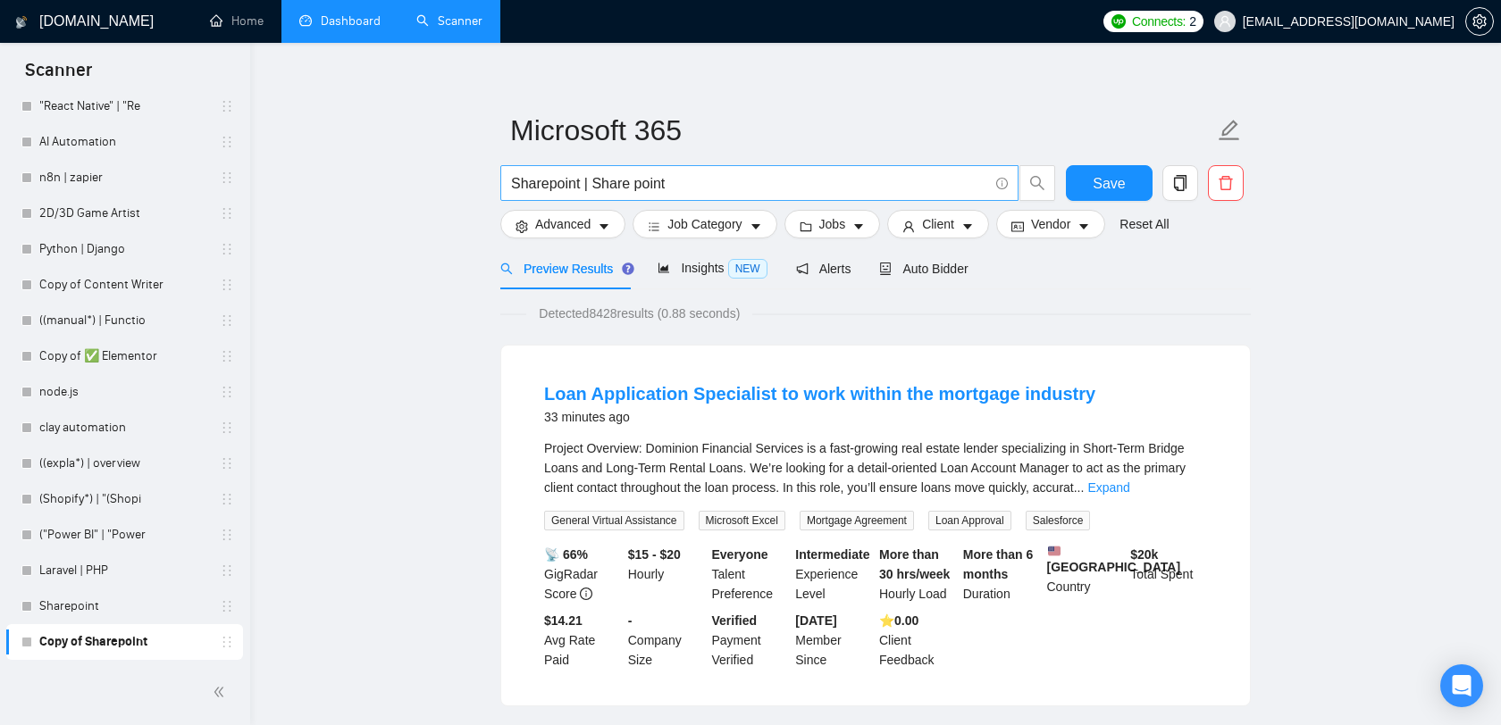
click at [720, 173] on input "Sharepoint | Share point" at bounding box center [749, 183] width 477 height 22
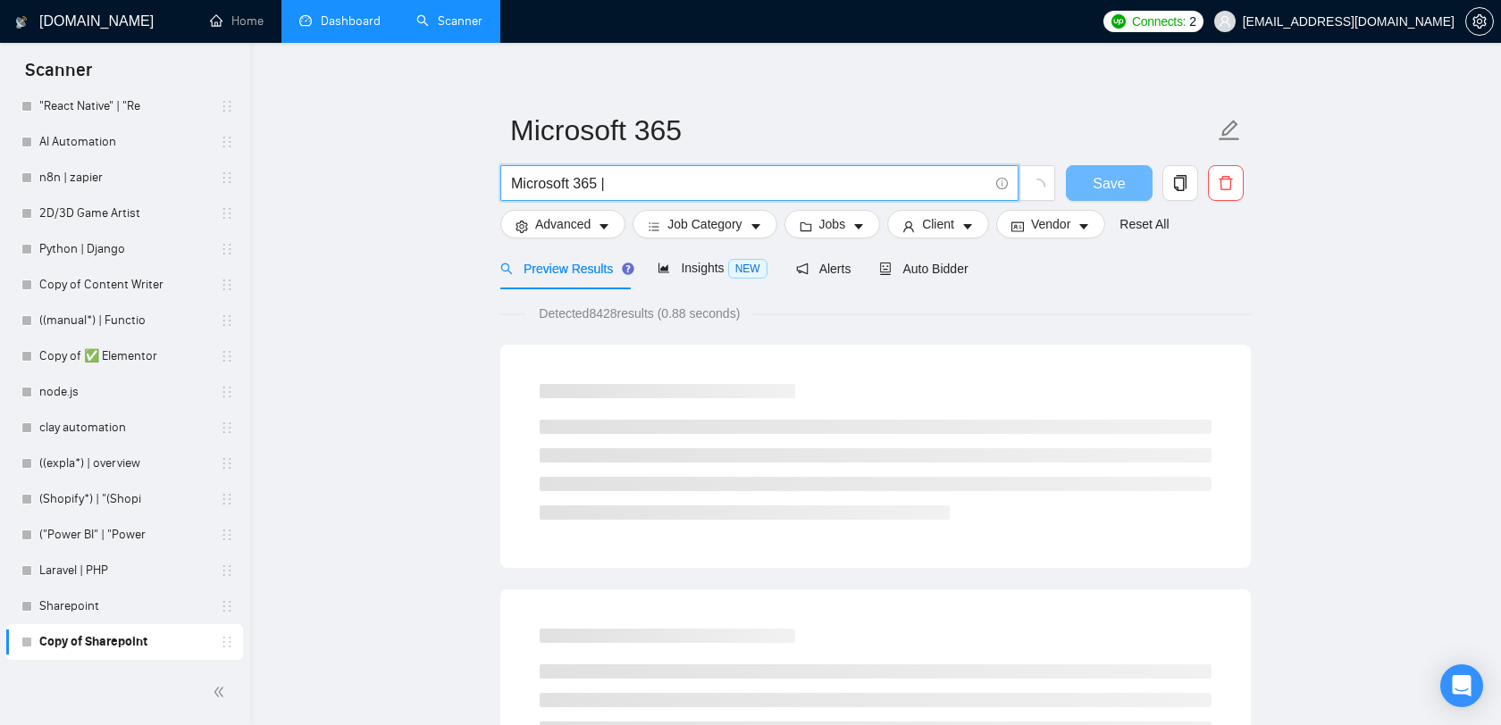
drag, startPoint x: 599, startPoint y: 179, endPoint x: 488, endPoint y: 179, distance: 110.8
click at [678, 179] on input "Microsoft 365 |" at bounding box center [749, 183] width 477 height 22
paste input "Microsoft 365"
click at [680, 179] on input "Microsoft 365 | Microsoft 365" at bounding box center [749, 183] width 477 height 22
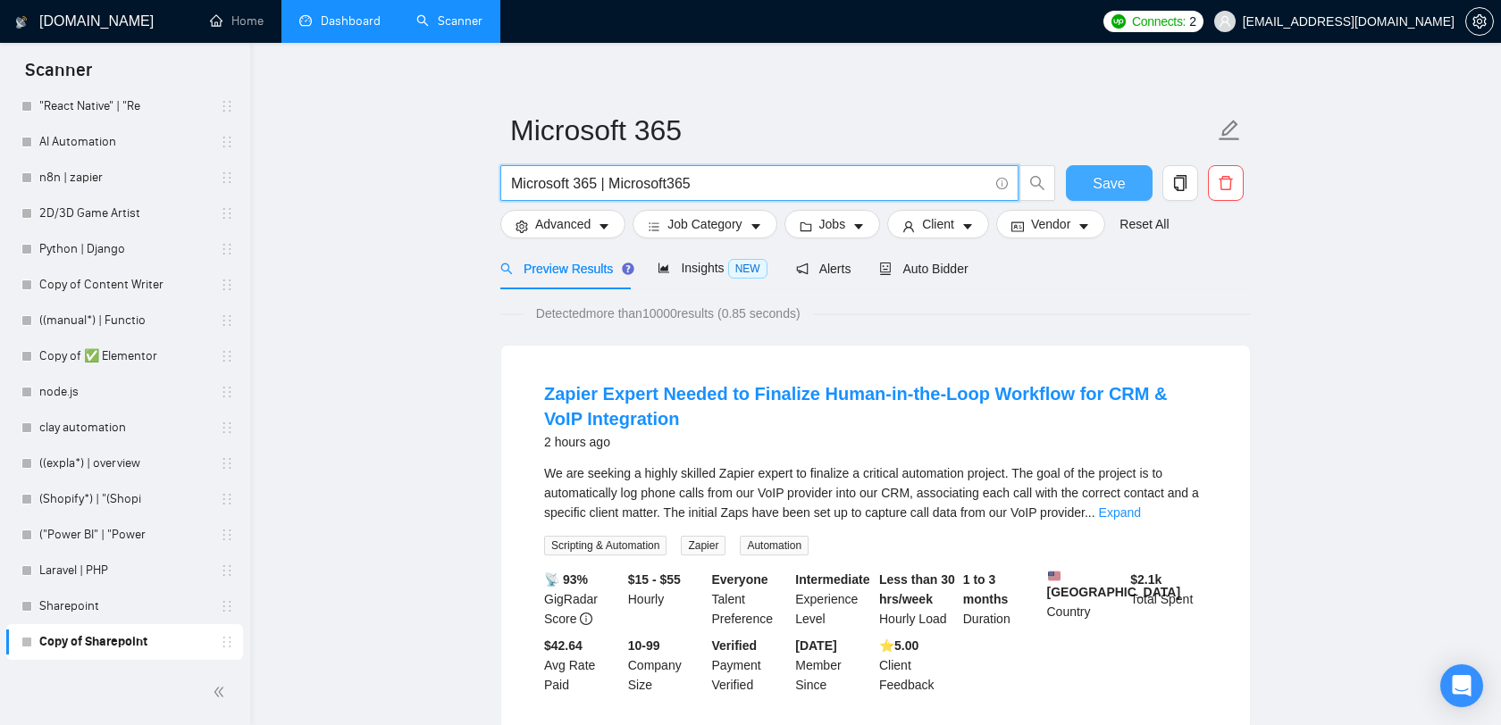
type input "Microsoft 365 | Microsoft365"
click at [1120, 198] on button "Save" at bounding box center [1109, 183] width 87 height 36
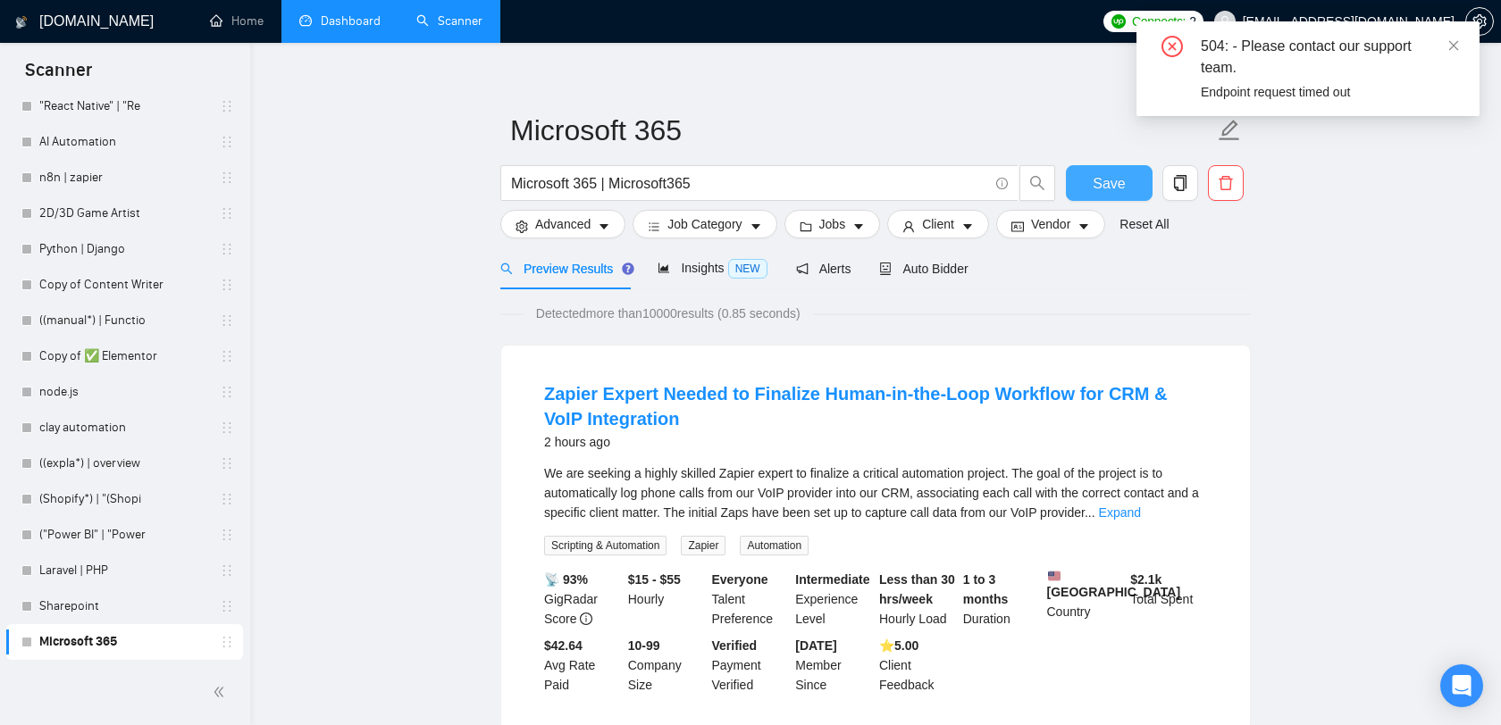
click at [1128, 187] on button "Save" at bounding box center [1109, 183] width 87 height 36
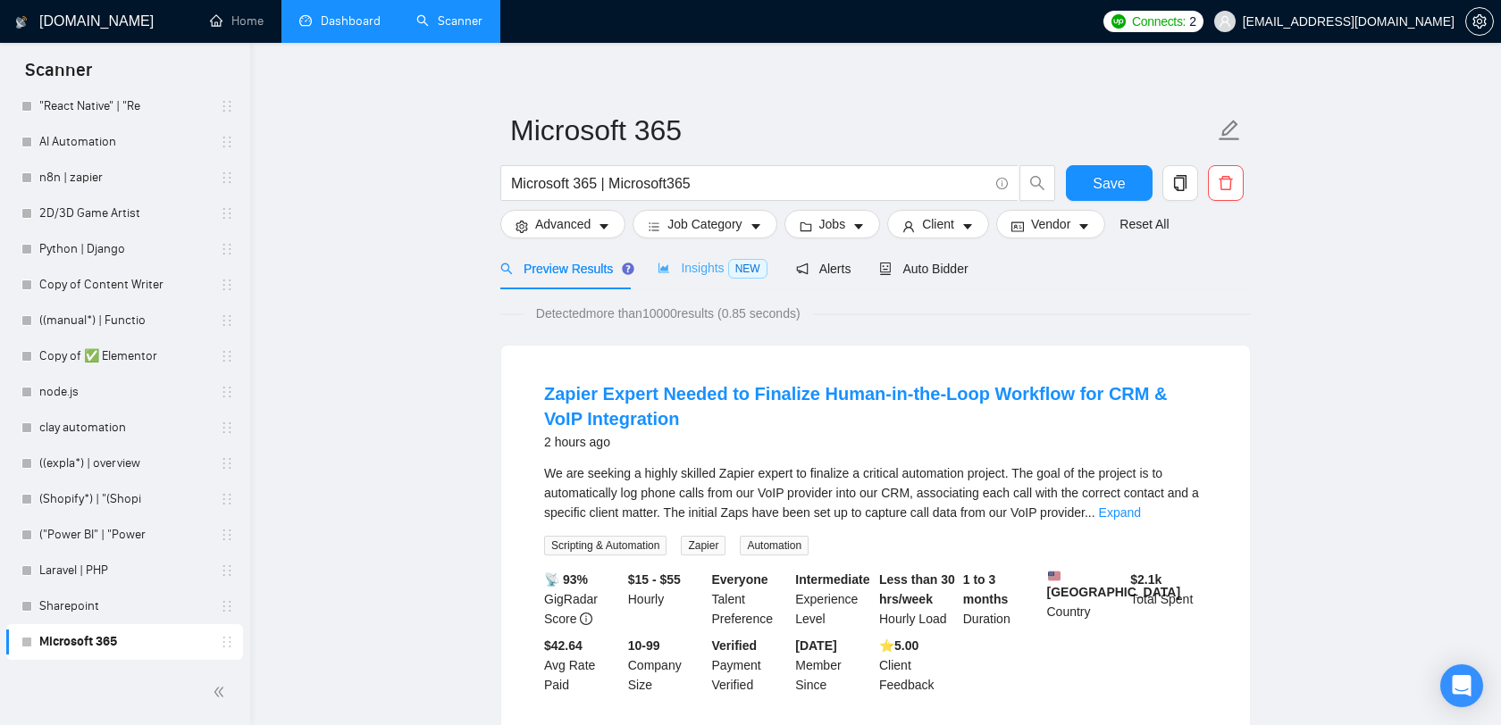
click at [716, 253] on div "Insights NEW" at bounding box center [711, 268] width 109 height 42
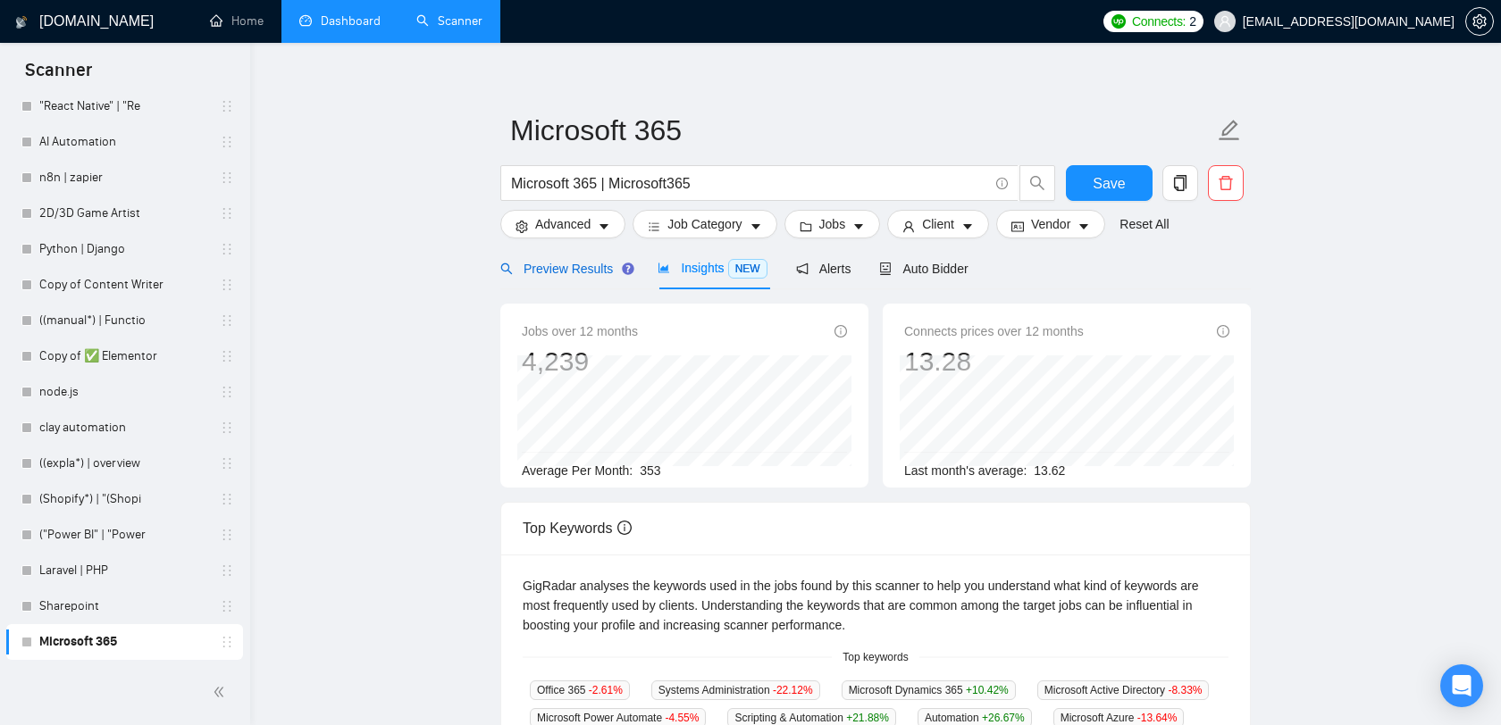
click at [574, 264] on span "Preview Results" at bounding box center [564, 269] width 129 height 14
